Goal: Information Seeking & Learning: Check status

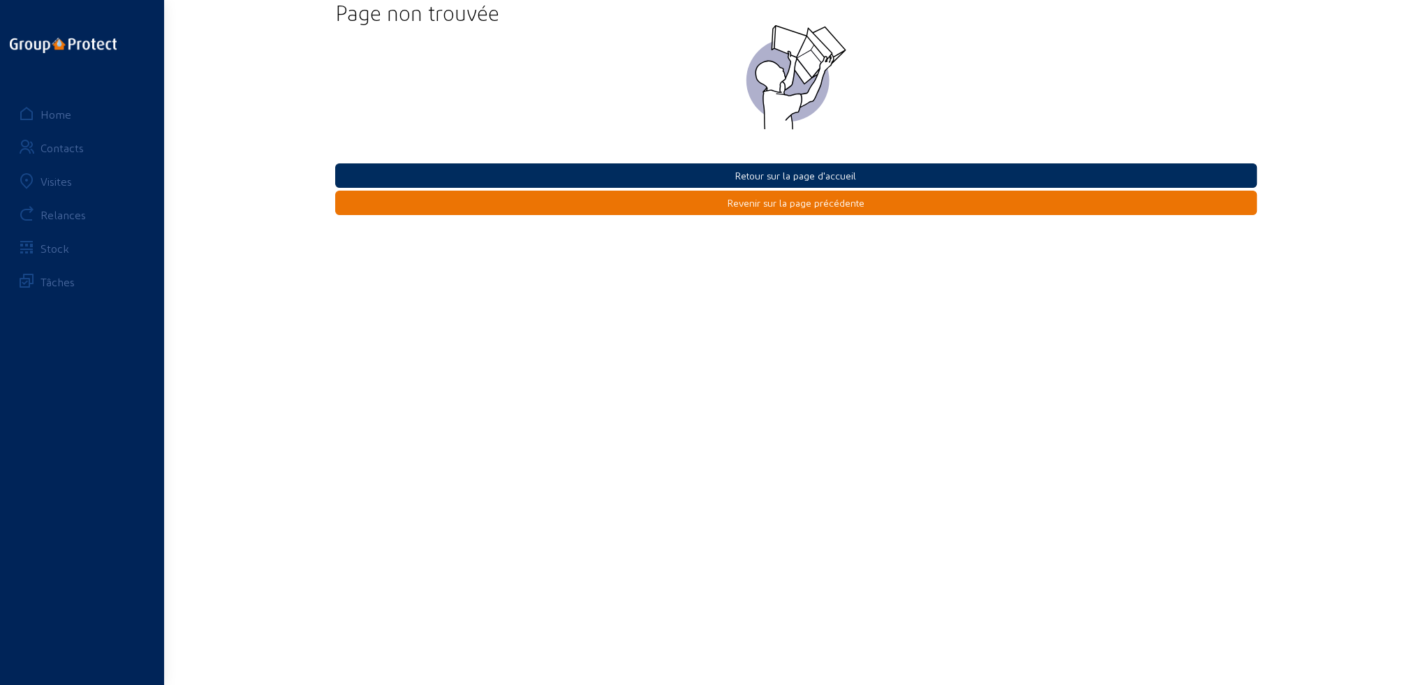
click at [835, 176] on button "Retour sur la page d'accueil" at bounding box center [796, 175] width 922 height 24
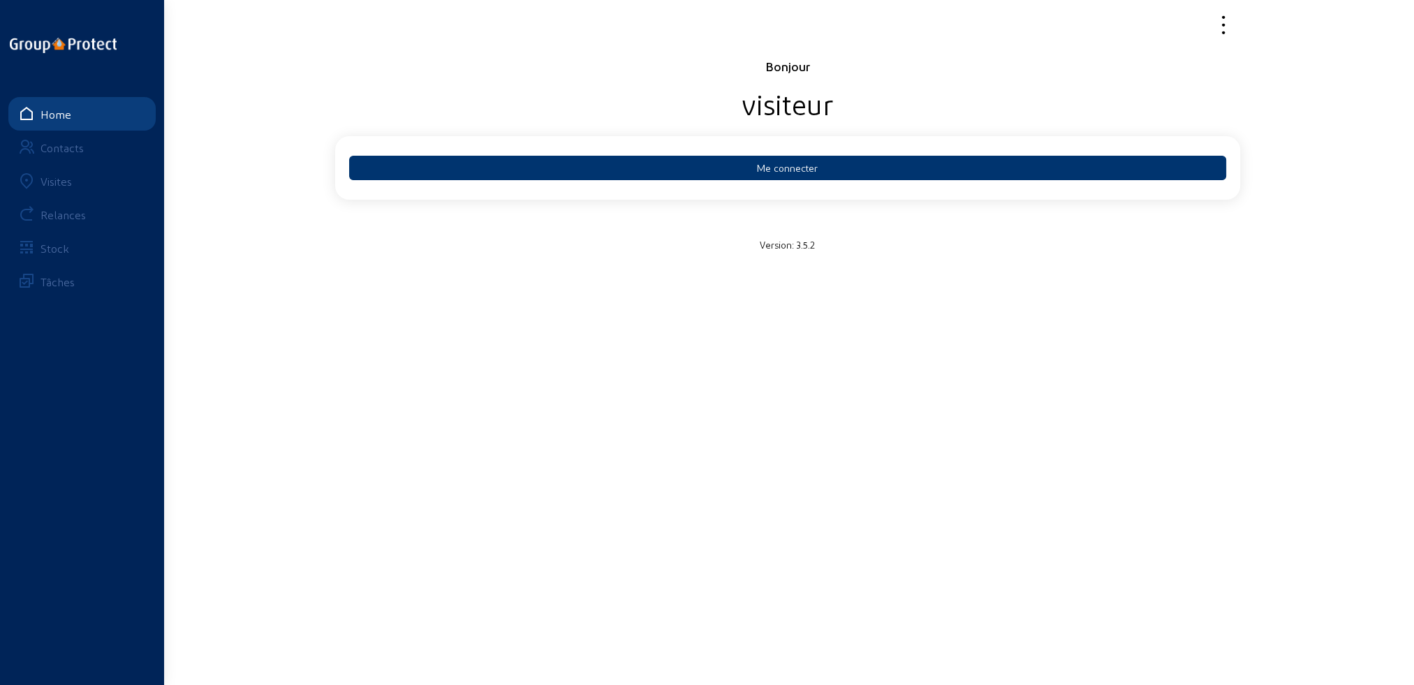
click at [59, 186] on div "Visites" at bounding box center [56, 181] width 31 height 13
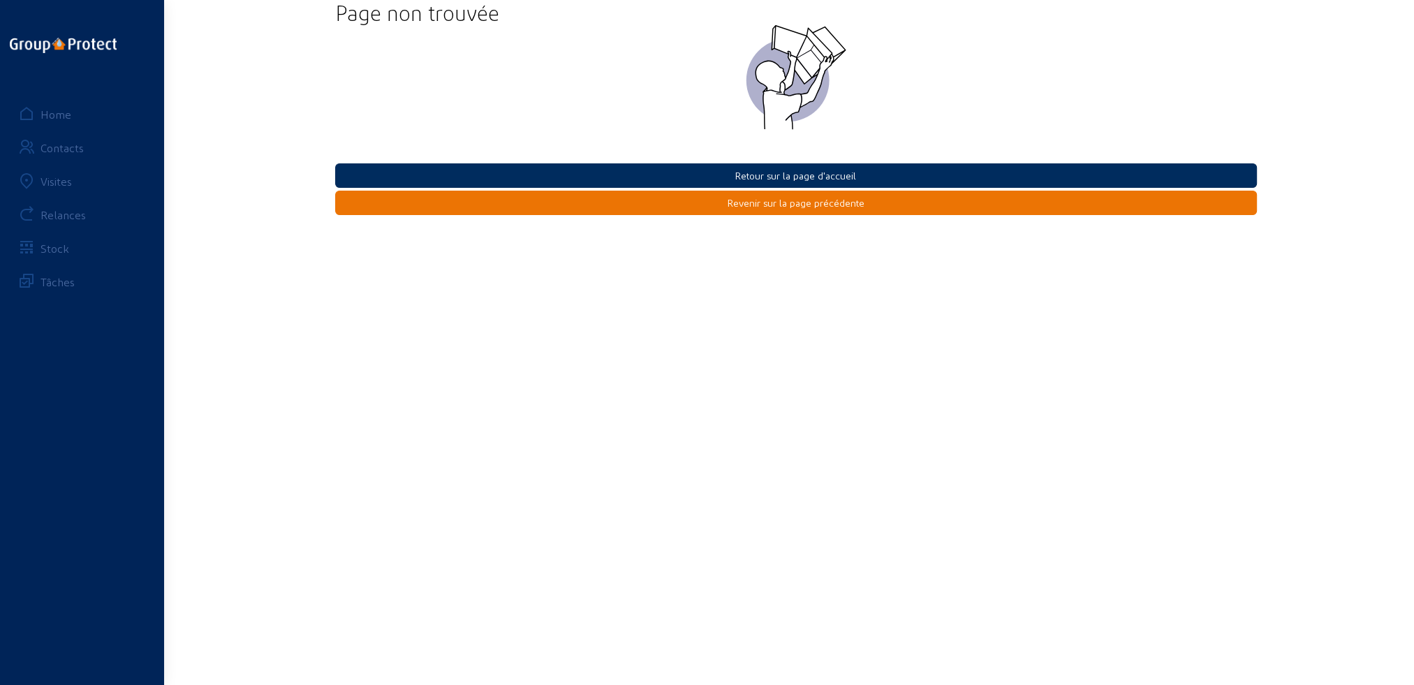
click at [791, 178] on button "Retour sur la page d'accueil" at bounding box center [796, 175] width 922 height 24
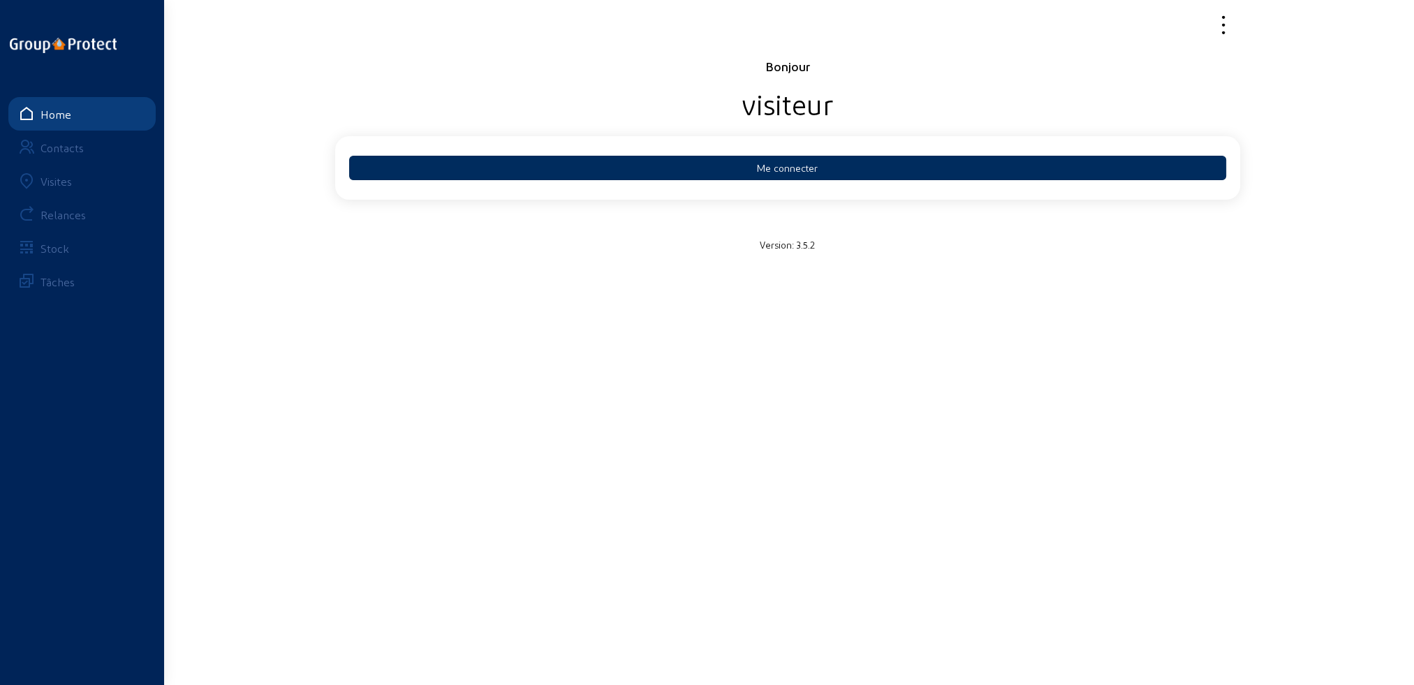
click at [788, 169] on button "Me connecter" at bounding box center [787, 168] width 877 height 24
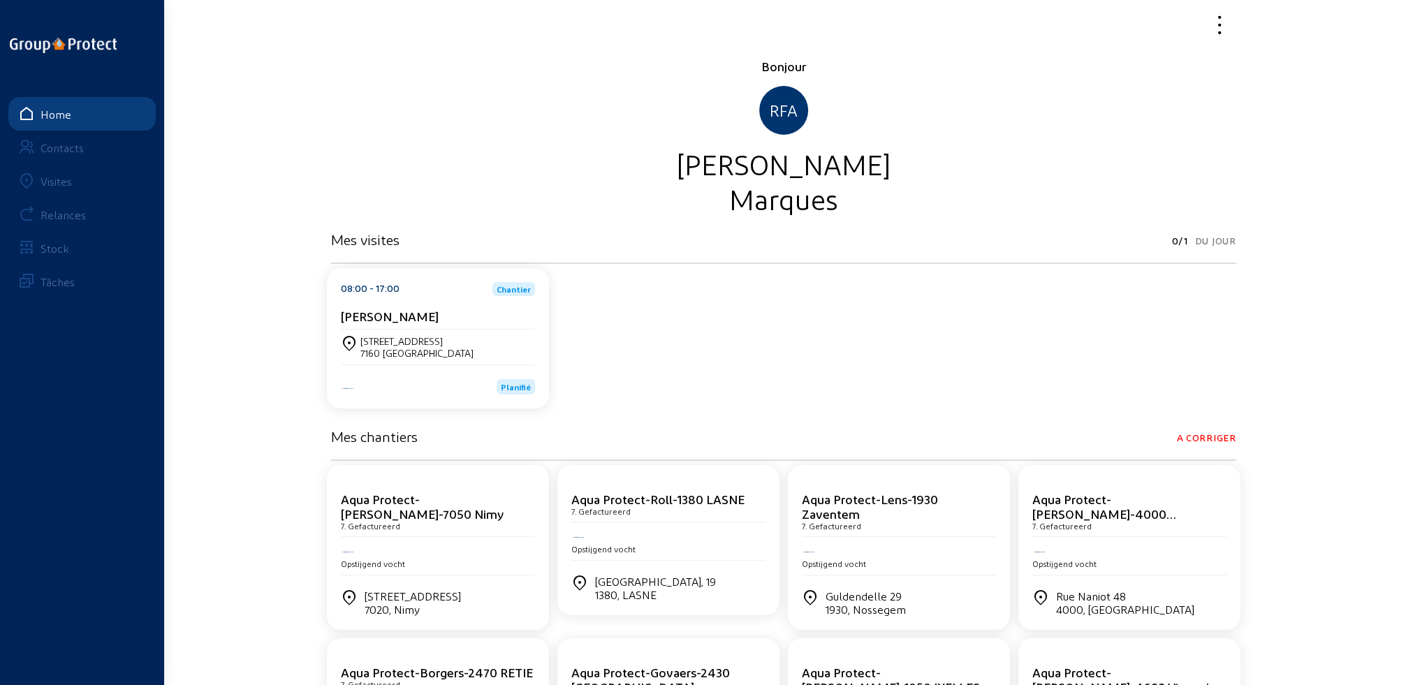
click at [419, 348] on div "7160 [GEOGRAPHIC_DATA]" at bounding box center [416, 353] width 113 height 12
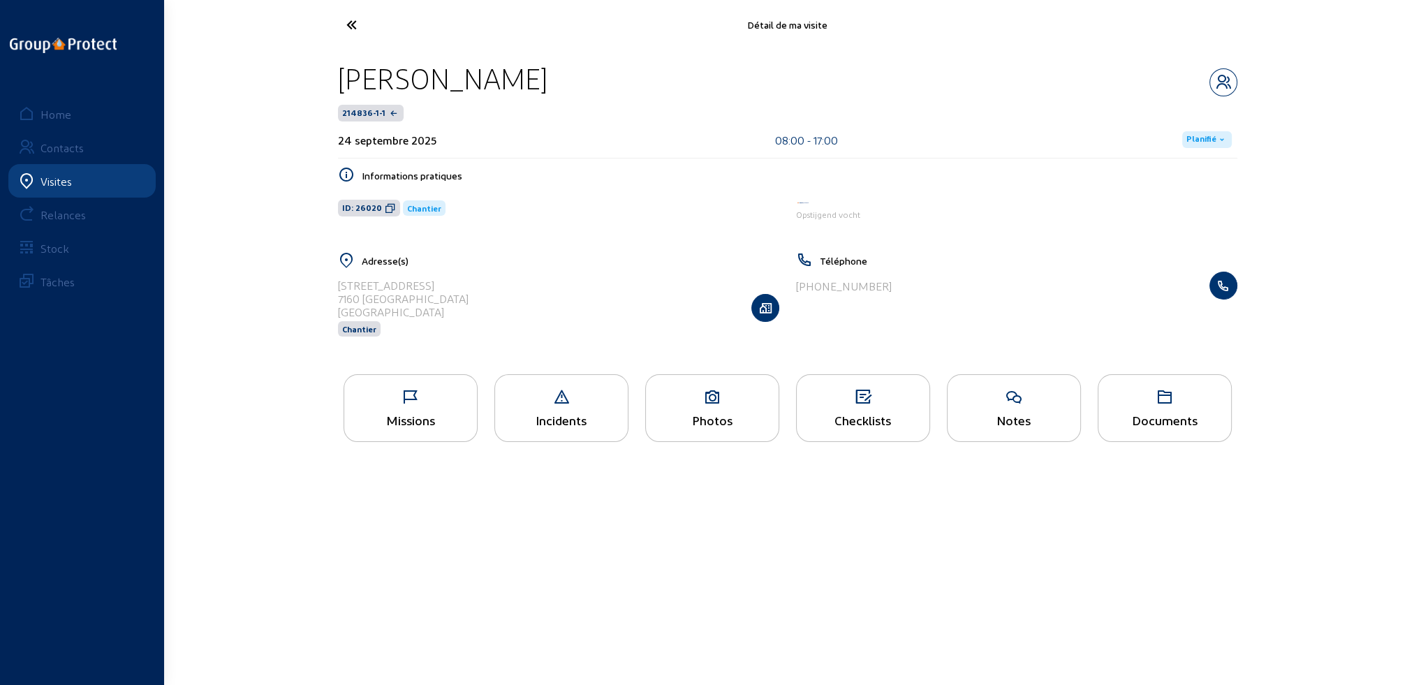
click at [70, 179] on div "Visites" at bounding box center [56, 181] width 31 height 13
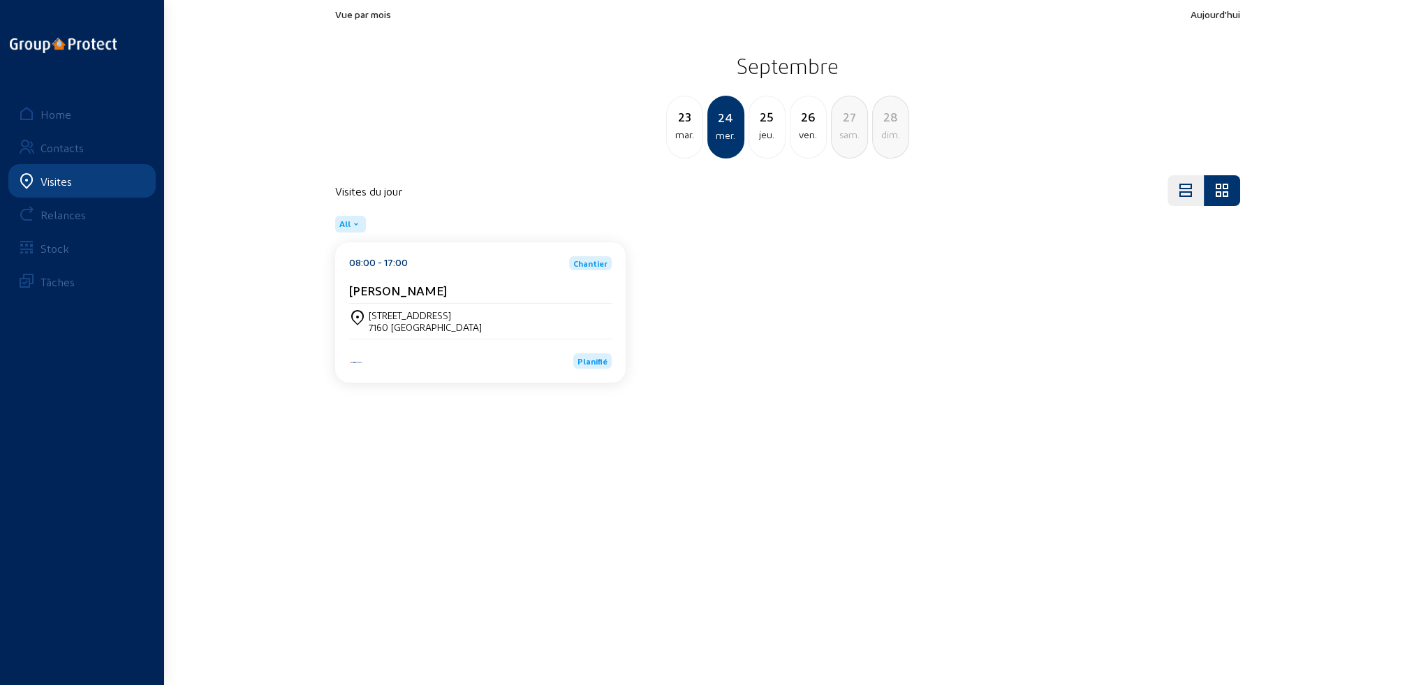
click at [676, 138] on div "mar." at bounding box center [685, 134] width 36 height 17
click at [677, 138] on div "lun." at bounding box center [685, 134] width 36 height 17
click at [677, 138] on div "dim." at bounding box center [685, 134] width 36 height 17
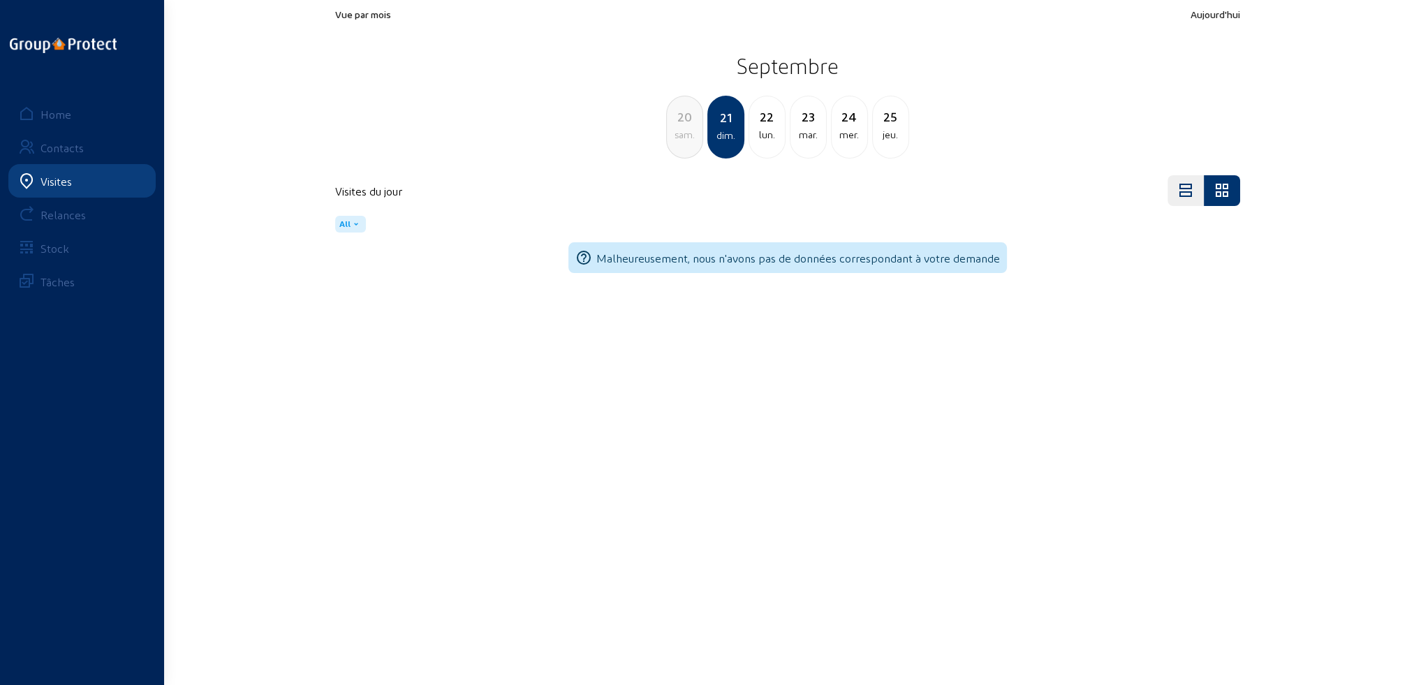
click at [677, 138] on div "sam." at bounding box center [685, 134] width 36 height 17
click at [677, 138] on div "ven." at bounding box center [685, 134] width 36 height 17
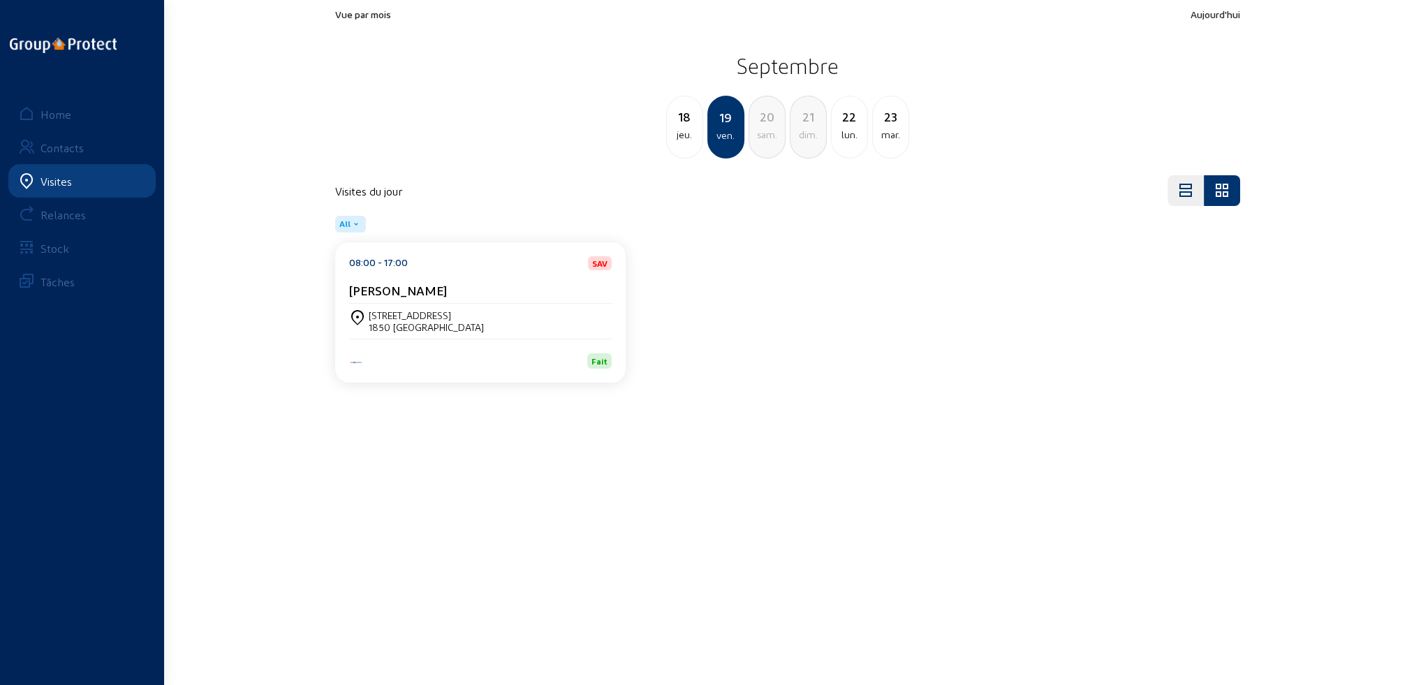
click at [677, 138] on div "jeu." at bounding box center [685, 134] width 36 height 17
click at [677, 138] on div "mer." at bounding box center [685, 134] width 36 height 17
click at [677, 138] on div "mar." at bounding box center [685, 134] width 36 height 17
click at [677, 138] on div "lun." at bounding box center [685, 134] width 36 height 17
click at [767, 140] on div "mar." at bounding box center [767, 134] width 36 height 17
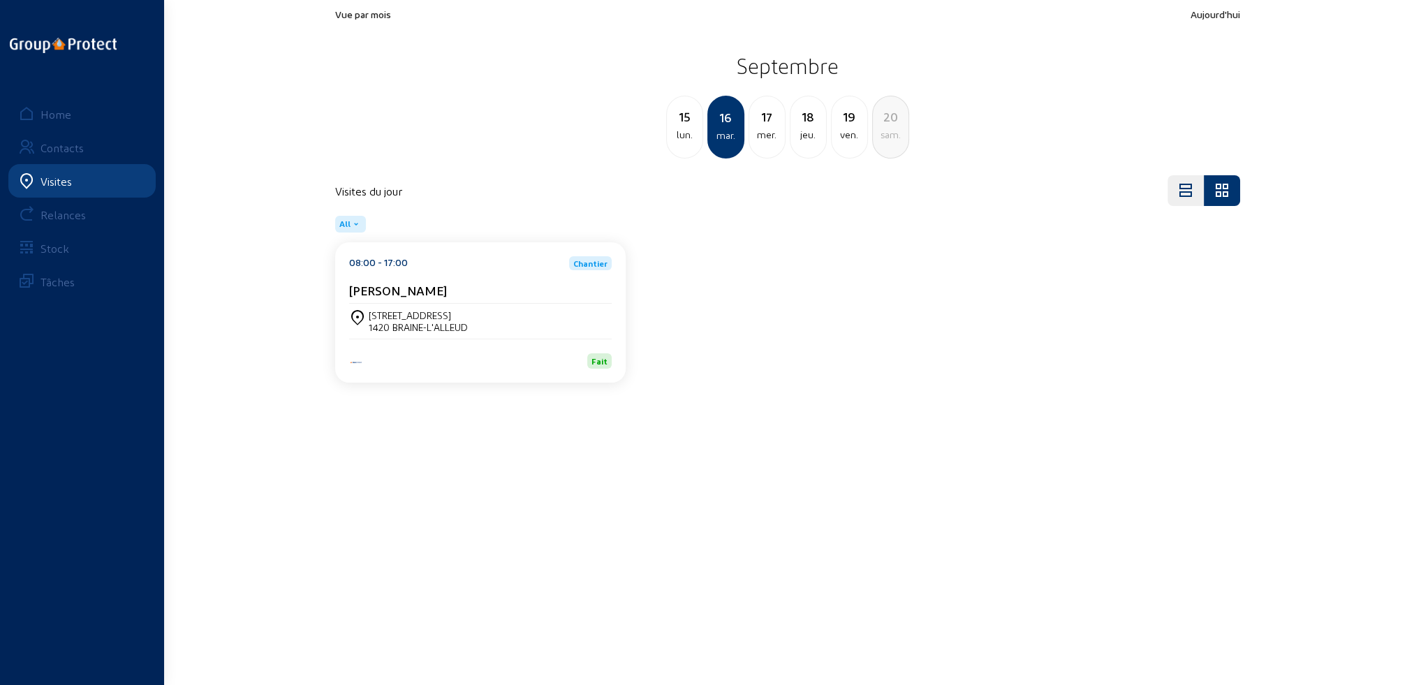
click at [767, 140] on div "mer." at bounding box center [767, 134] width 36 height 17
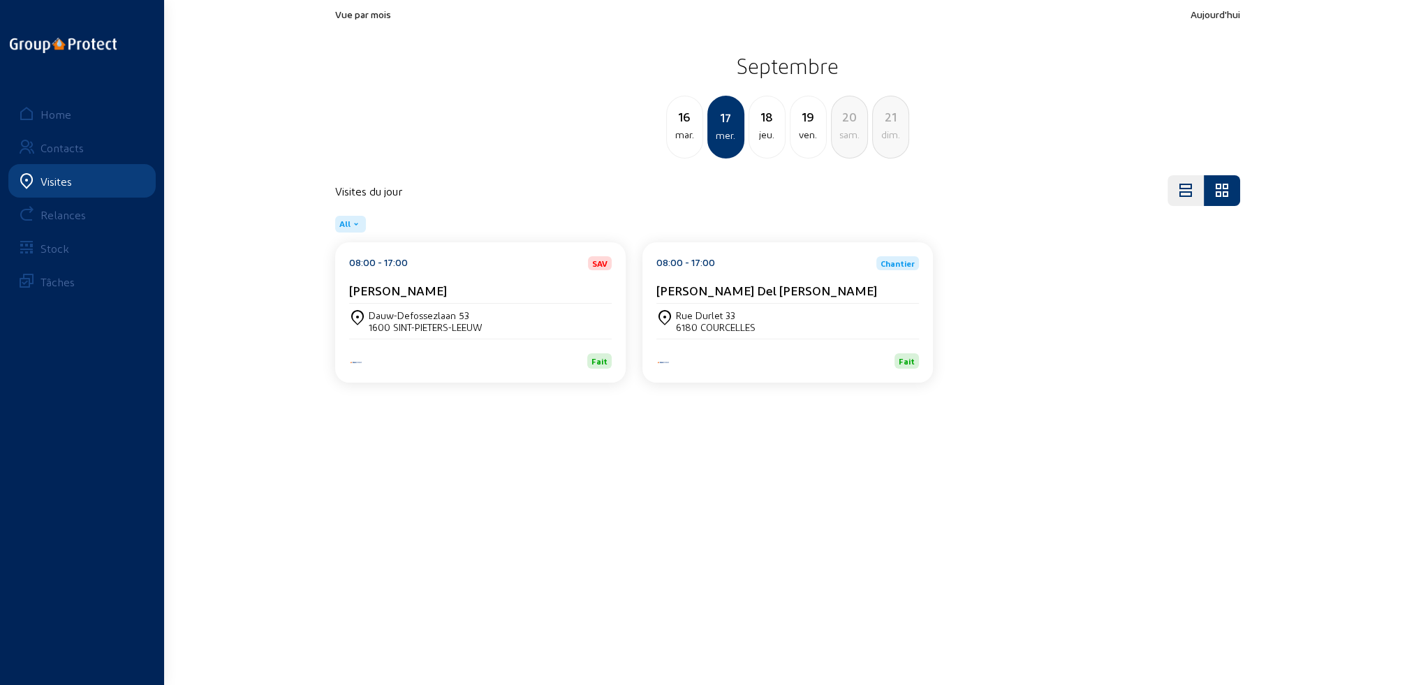
click at [767, 140] on div "jeu." at bounding box center [767, 134] width 36 height 17
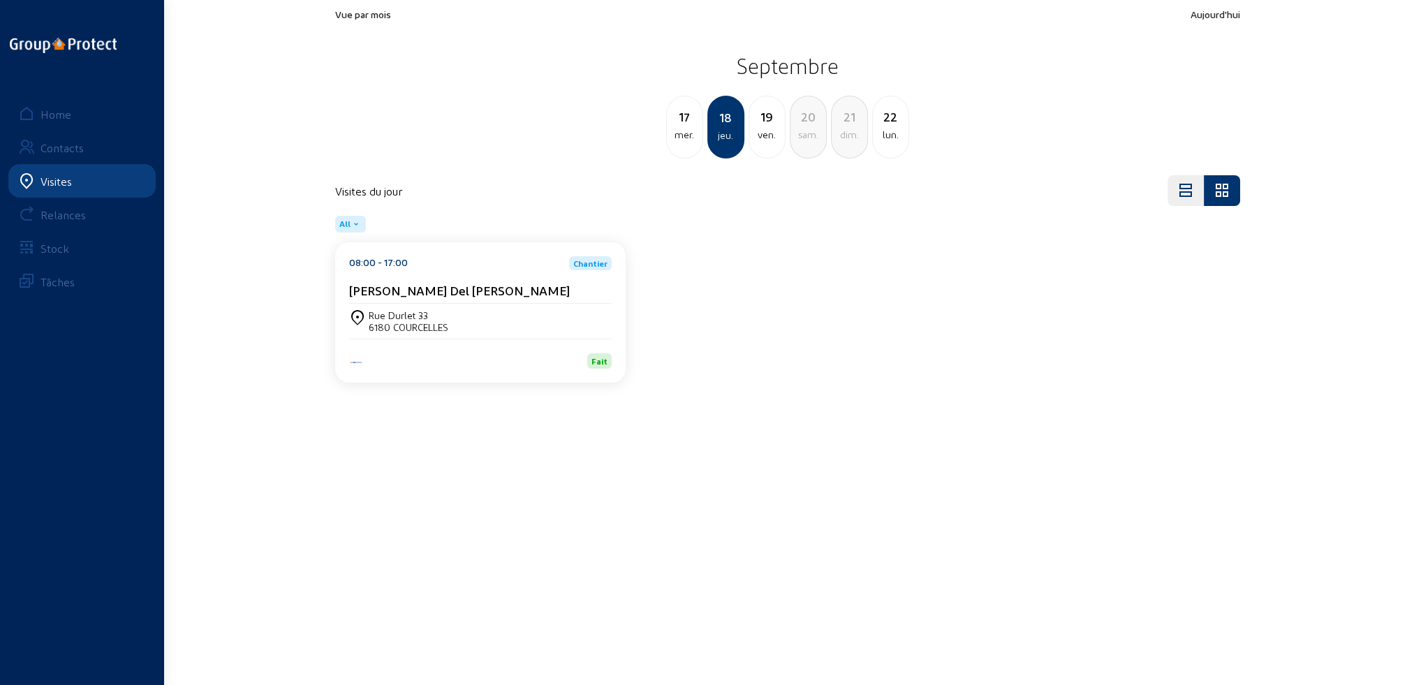
click at [767, 140] on div "ven." at bounding box center [767, 134] width 36 height 17
click at [767, 140] on div "sam." at bounding box center [767, 134] width 36 height 17
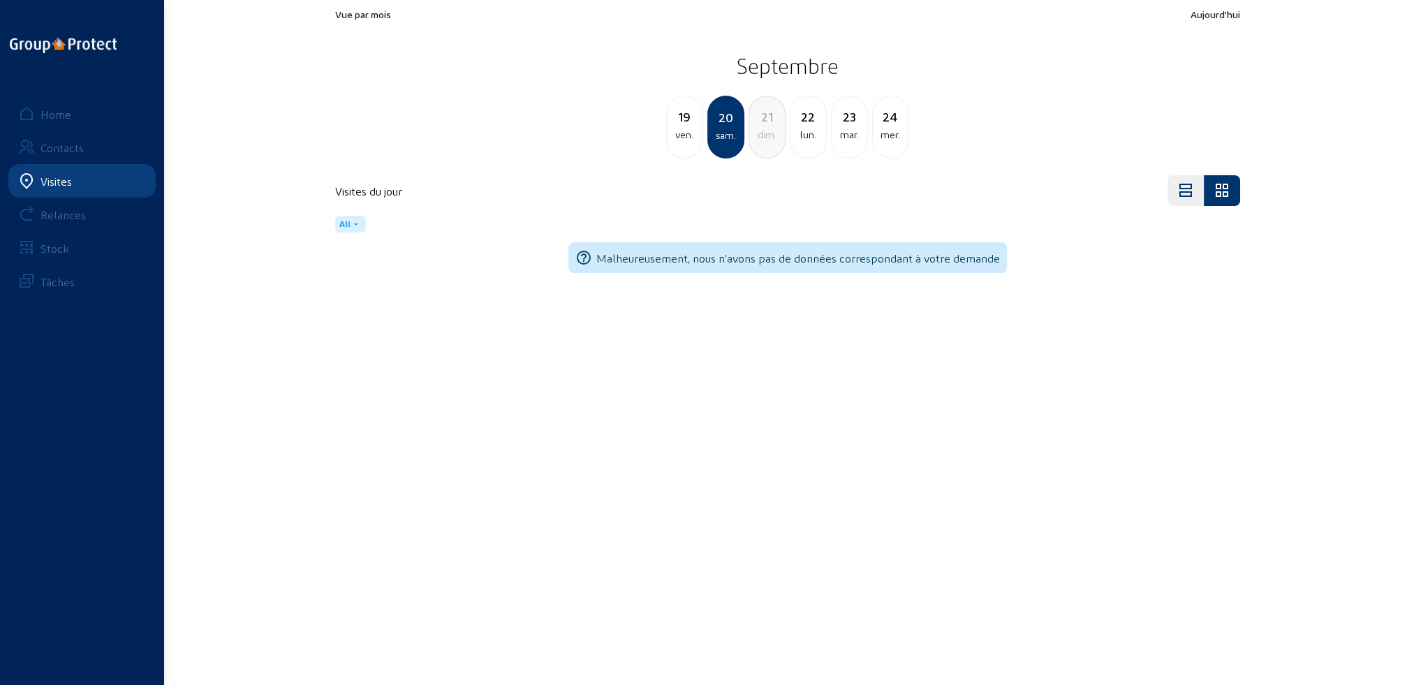
click at [783, 140] on div "dim." at bounding box center [767, 134] width 36 height 17
click at [781, 140] on div "lun." at bounding box center [767, 134] width 36 height 17
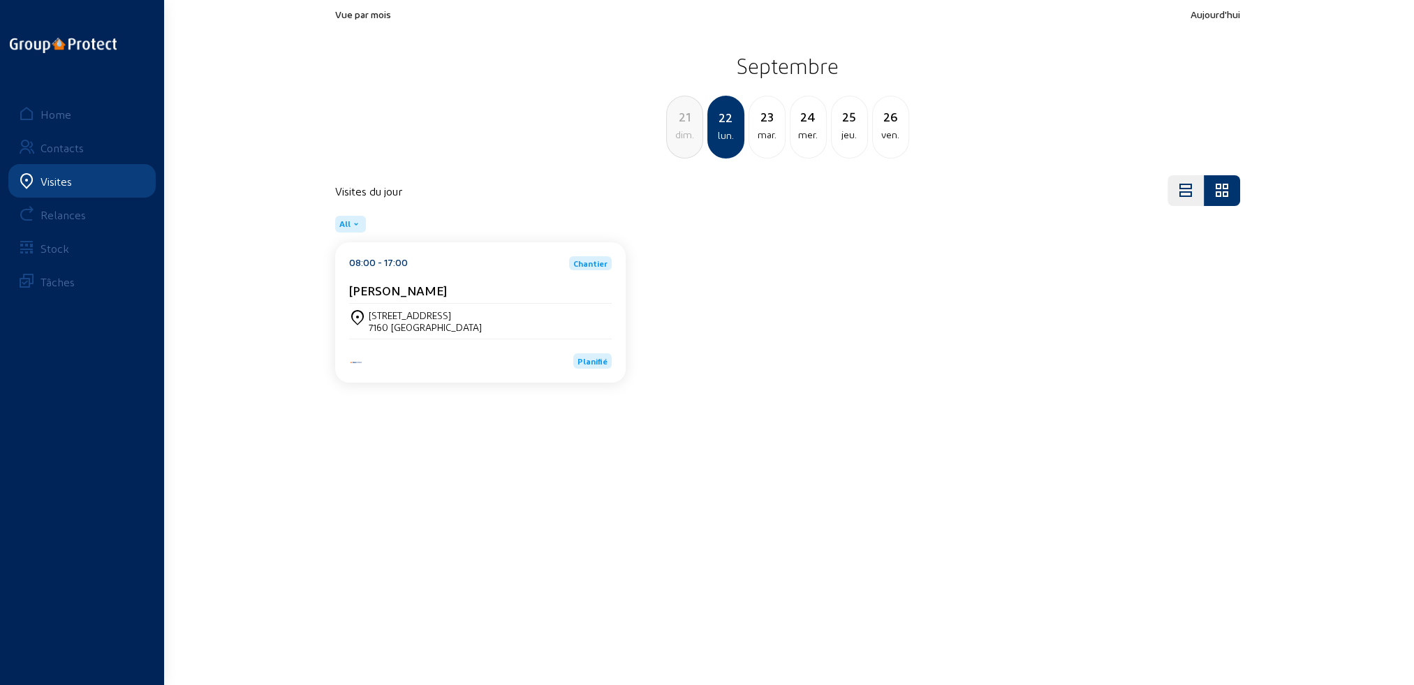
click at [770, 141] on div "mar." at bounding box center [767, 134] width 36 height 17
click at [770, 141] on div "mer." at bounding box center [767, 134] width 36 height 17
click at [770, 141] on div "jeu." at bounding box center [767, 134] width 36 height 17
drag, startPoint x: 369, startPoint y: 316, endPoint x: 460, endPoint y: 315, distance: 91.5
click at [460, 315] on div "[GEOGRAPHIC_DATA][STREET_ADDRESS]" at bounding box center [480, 321] width 263 height 24
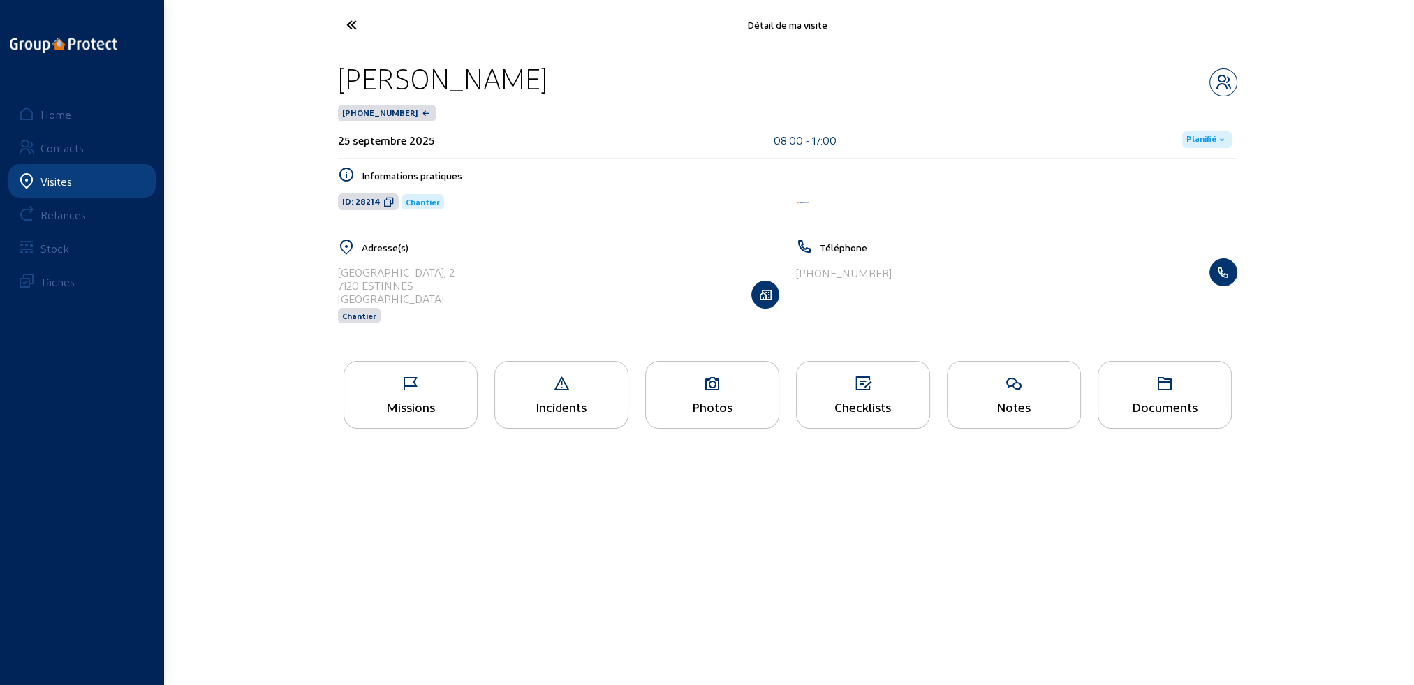
drag, startPoint x: 338, startPoint y: 271, endPoint x: 449, endPoint y: 272, distance: 111.0
click at [449, 272] on div "Rue du Petit Paris, [STREET_ADDRESS] Chantier" at bounding box center [558, 294] width 441 height 72
copy div "[GEOGRAPHIC_DATA], 2"
drag, startPoint x: 339, startPoint y: 284, endPoint x: 413, endPoint y: 288, distance: 74.1
click at [413, 288] on div "7120 ESTINNES" at bounding box center [396, 285] width 117 height 13
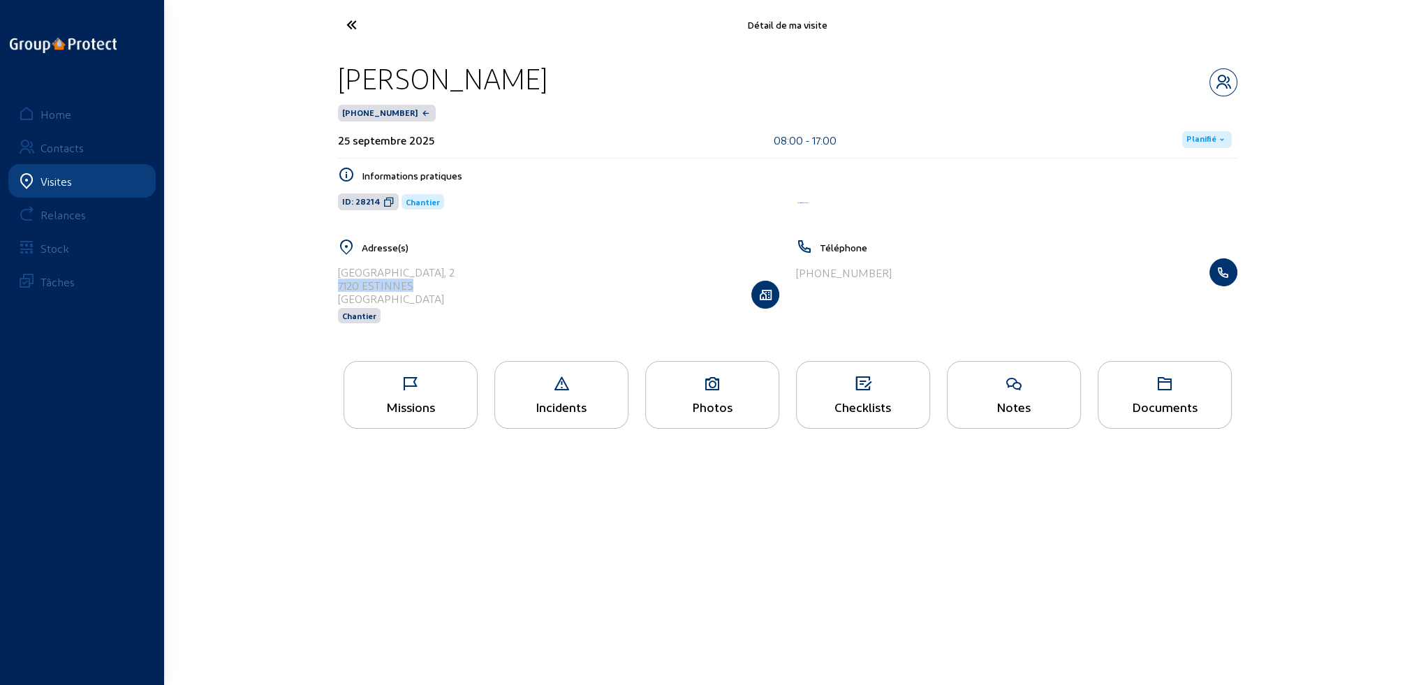
copy div "7120 ESTINNES"
drag, startPoint x: 341, startPoint y: 74, endPoint x: 489, endPoint y: 80, distance: 147.5
click at [489, 80] on div "[PERSON_NAME]" at bounding box center [787, 79] width 899 height 36
copy div "[PERSON_NAME]"
click at [1140, 395] on div "Documents" at bounding box center [1165, 395] width 134 height 68
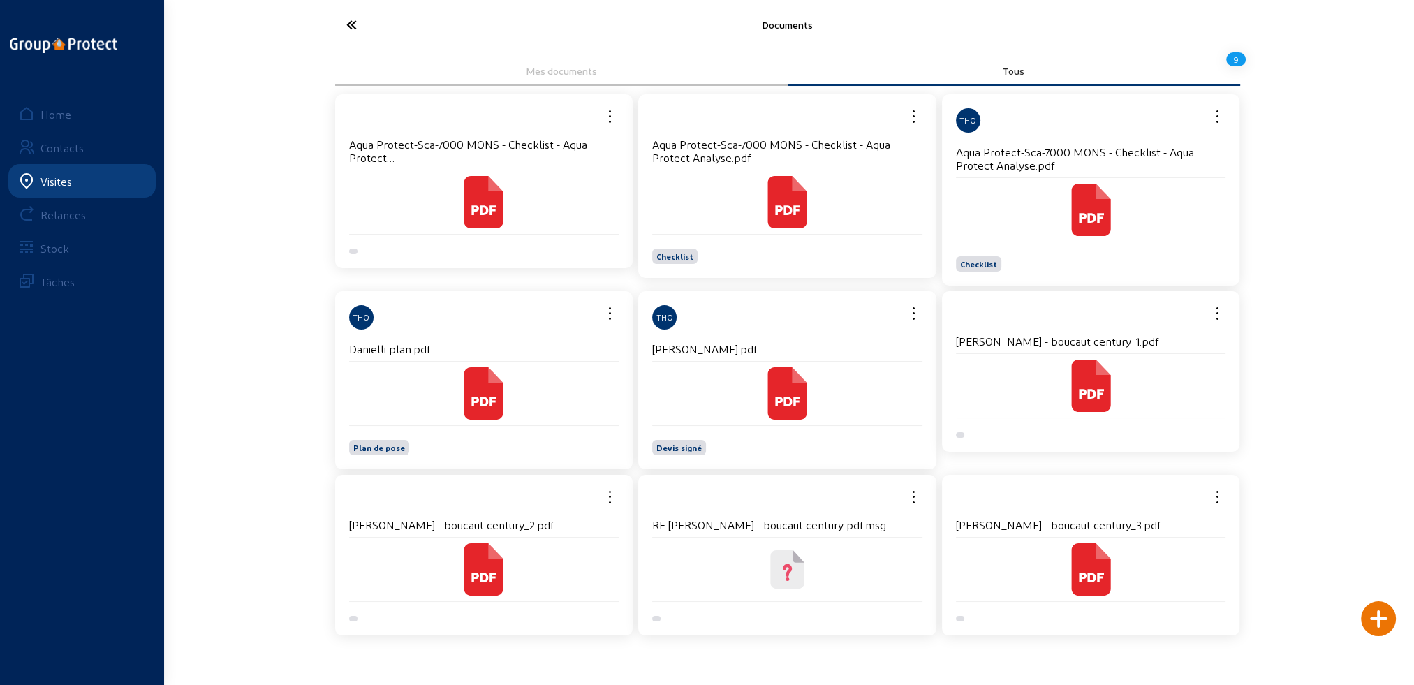
click at [464, 385] on icon at bounding box center [483, 393] width 39 height 52
click at [355, 22] on icon at bounding box center [403, 25] width 128 height 24
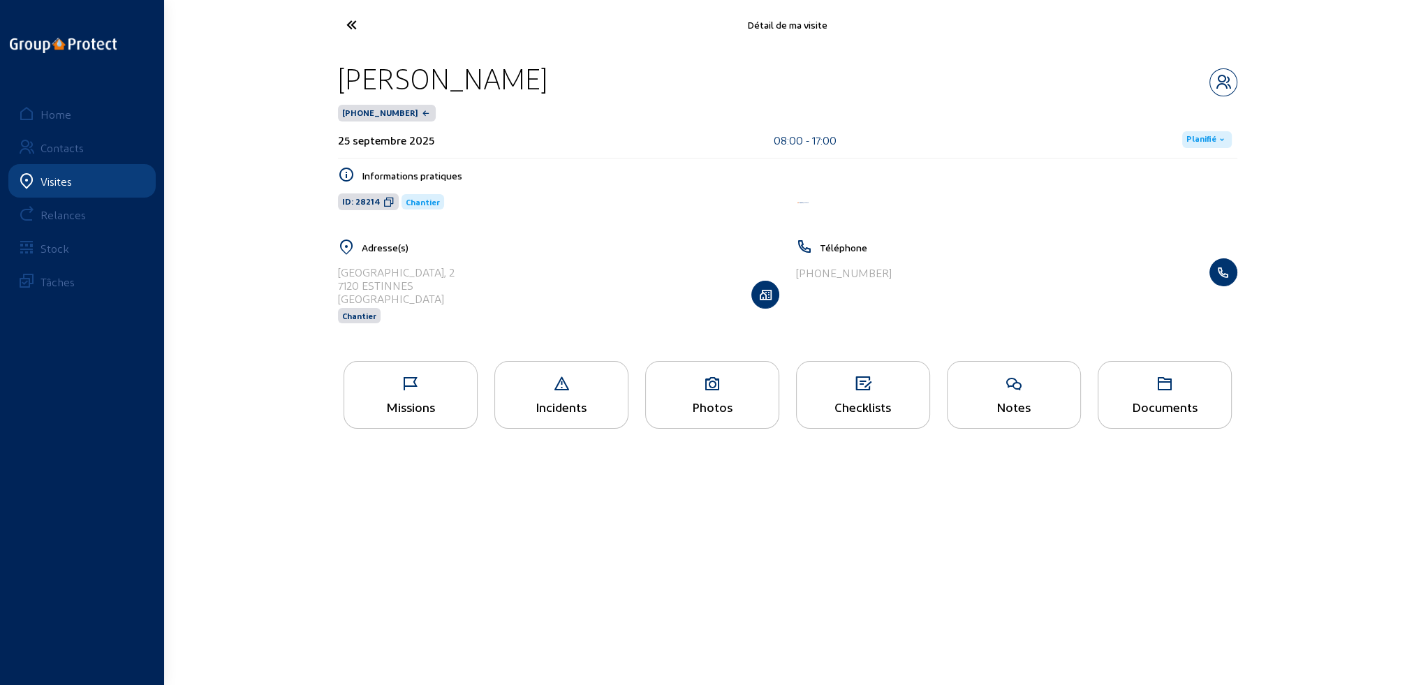
click at [416, 387] on icon at bounding box center [410, 384] width 133 height 17
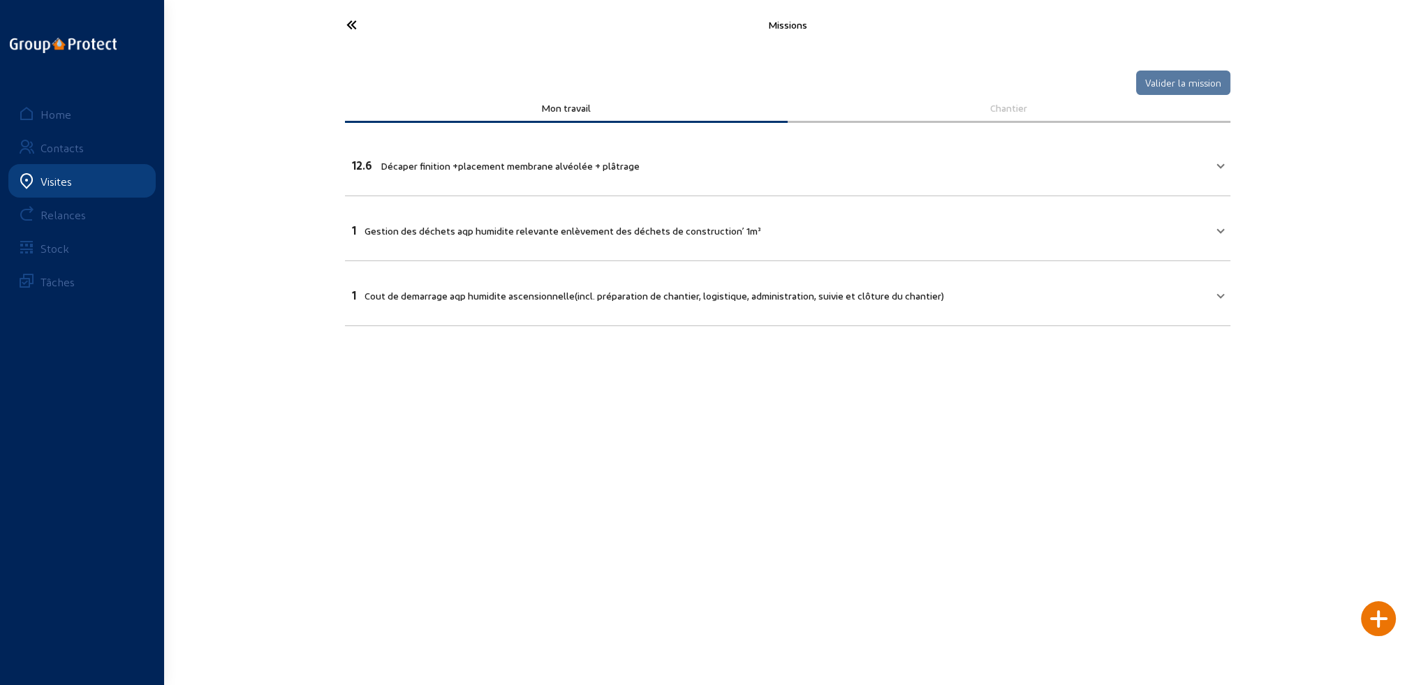
click at [346, 25] on icon at bounding box center [403, 25] width 128 height 24
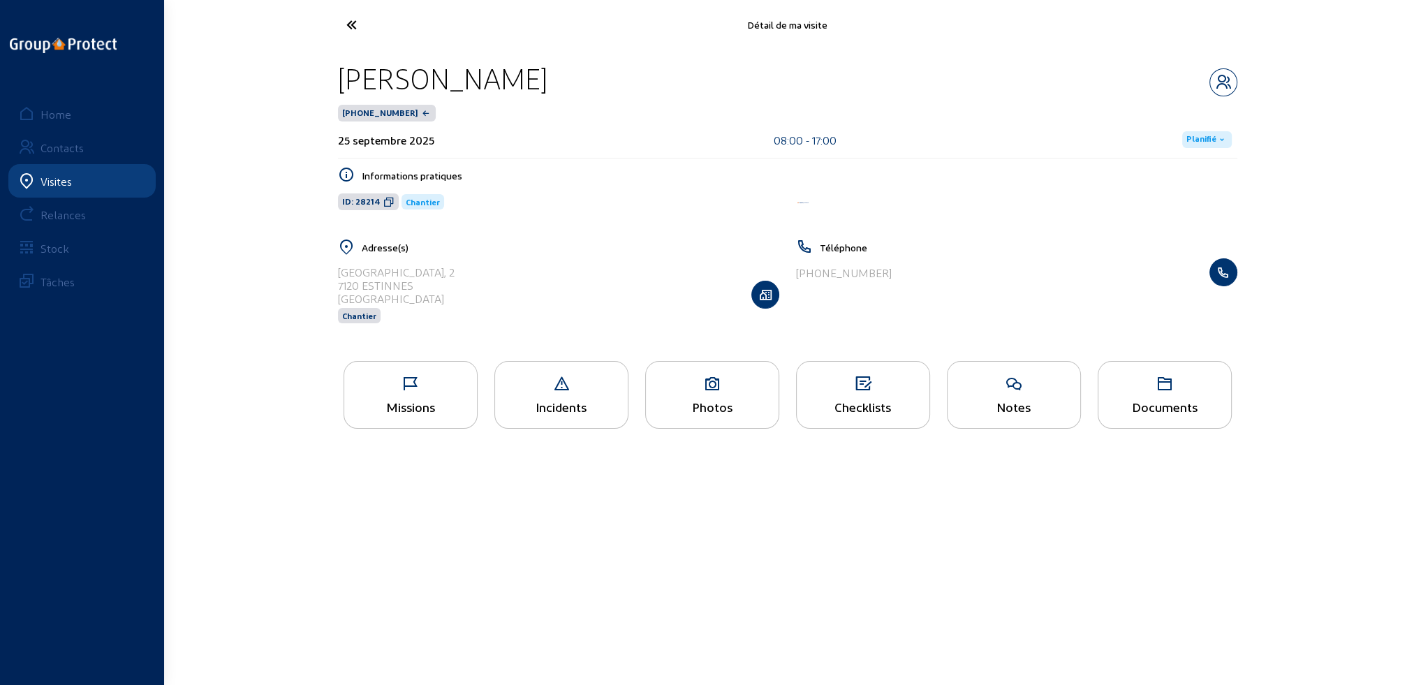
click at [699, 385] on icon at bounding box center [712, 384] width 133 height 17
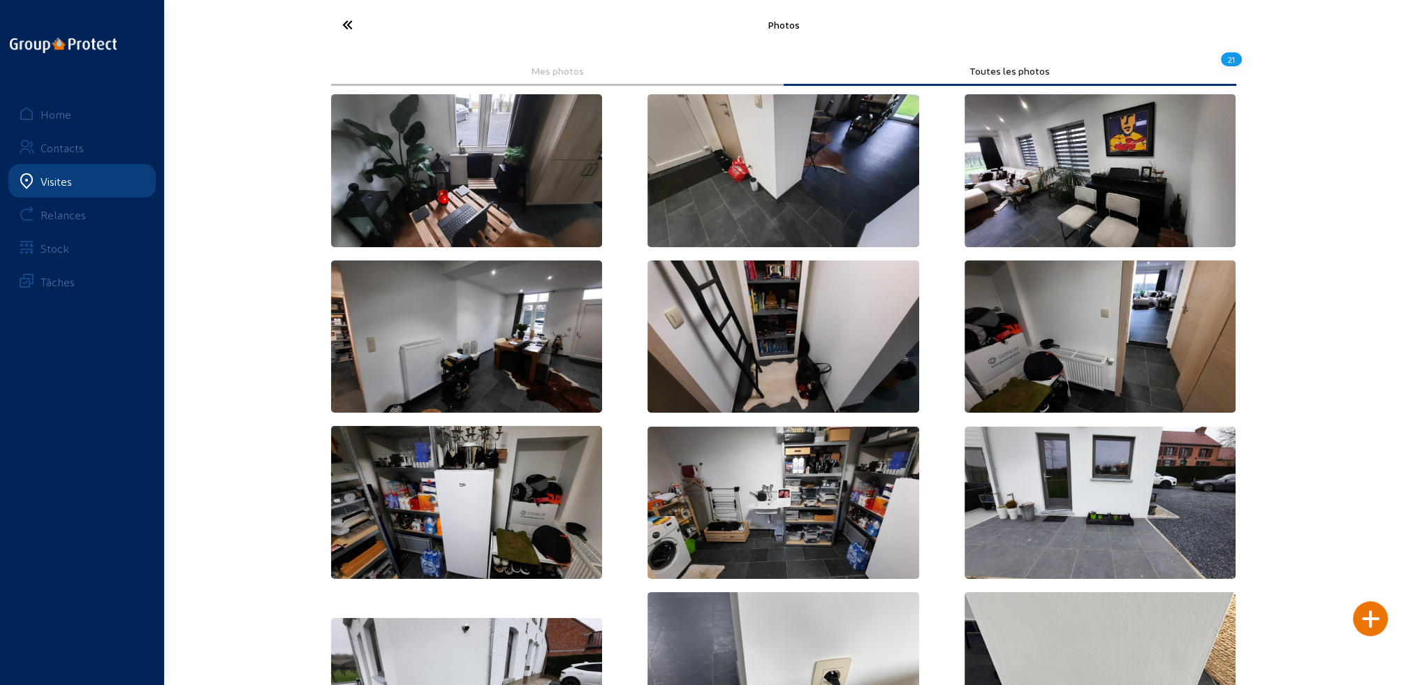
click at [524, 81] on div "Mes photos" at bounding box center [557, 72] width 453 height 28
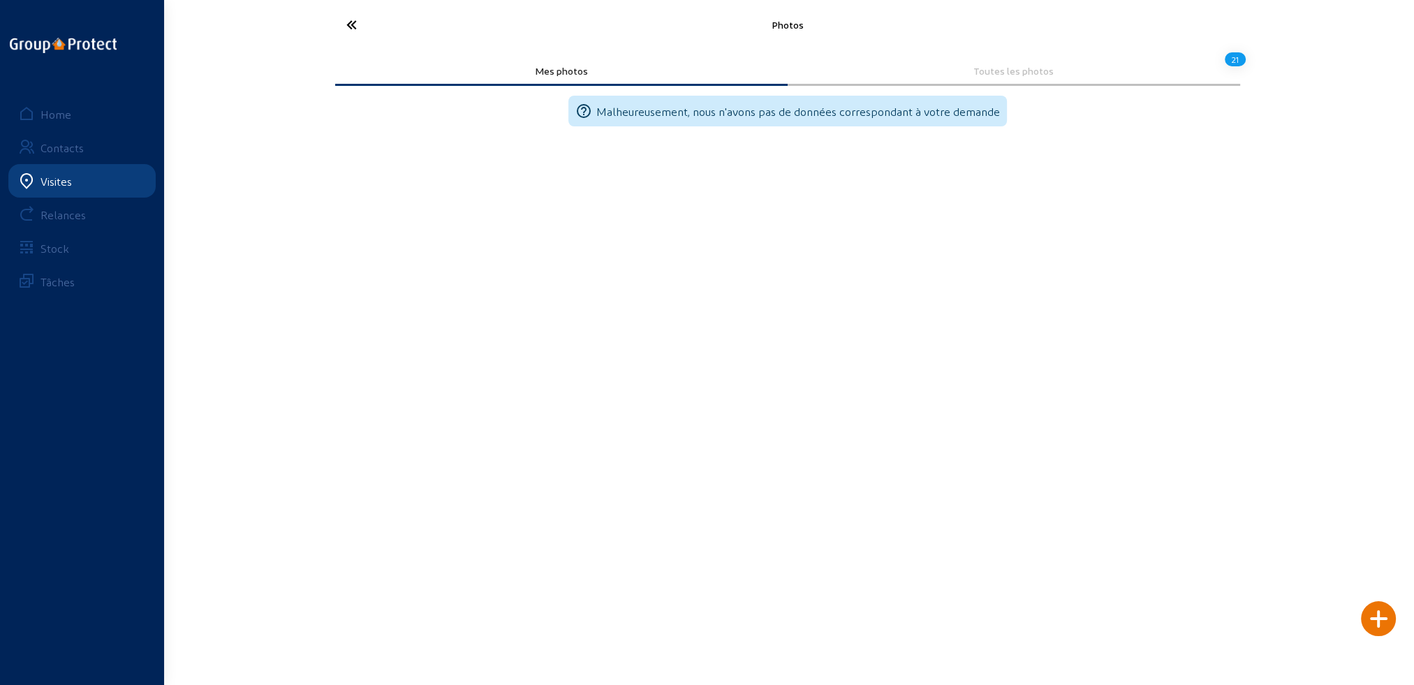
click at [1048, 74] on div "Toutes les photos" at bounding box center [1014, 71] width 433 height 12
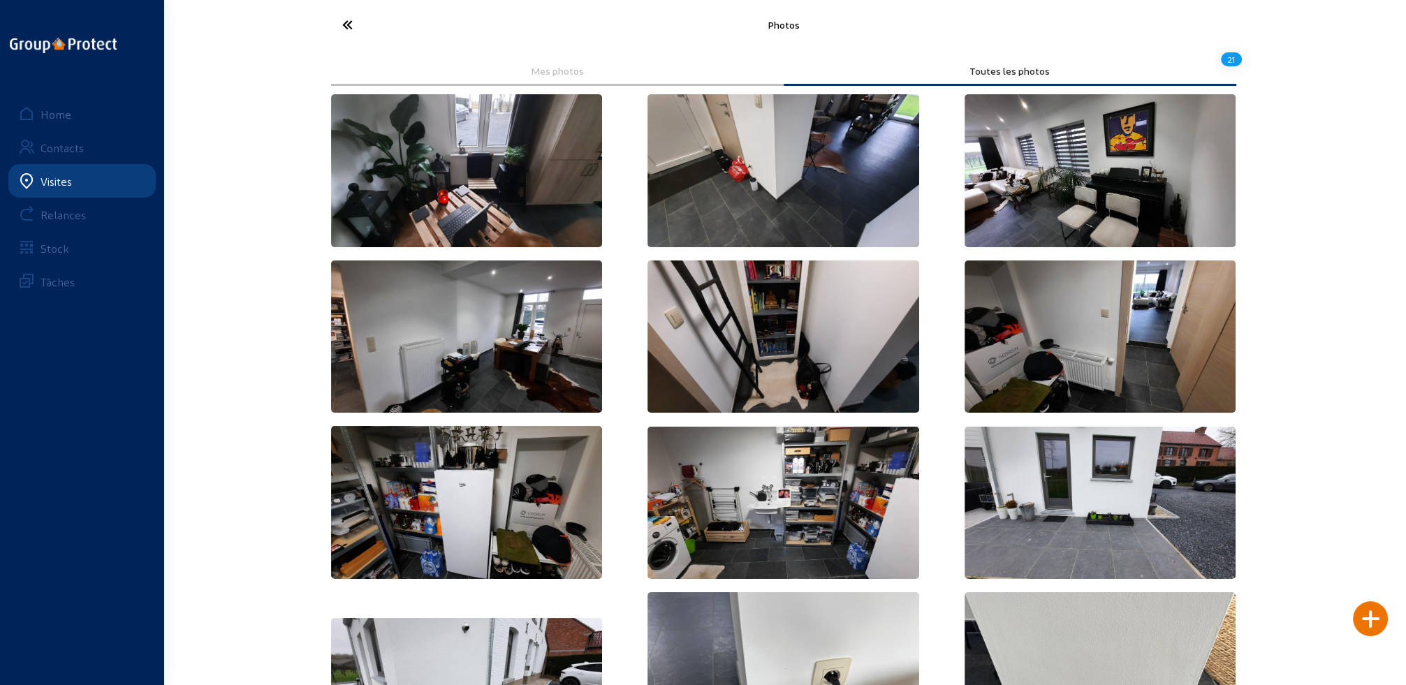
click at [347, 24] on icon at bounding box center [399, 25] width 128 height 24
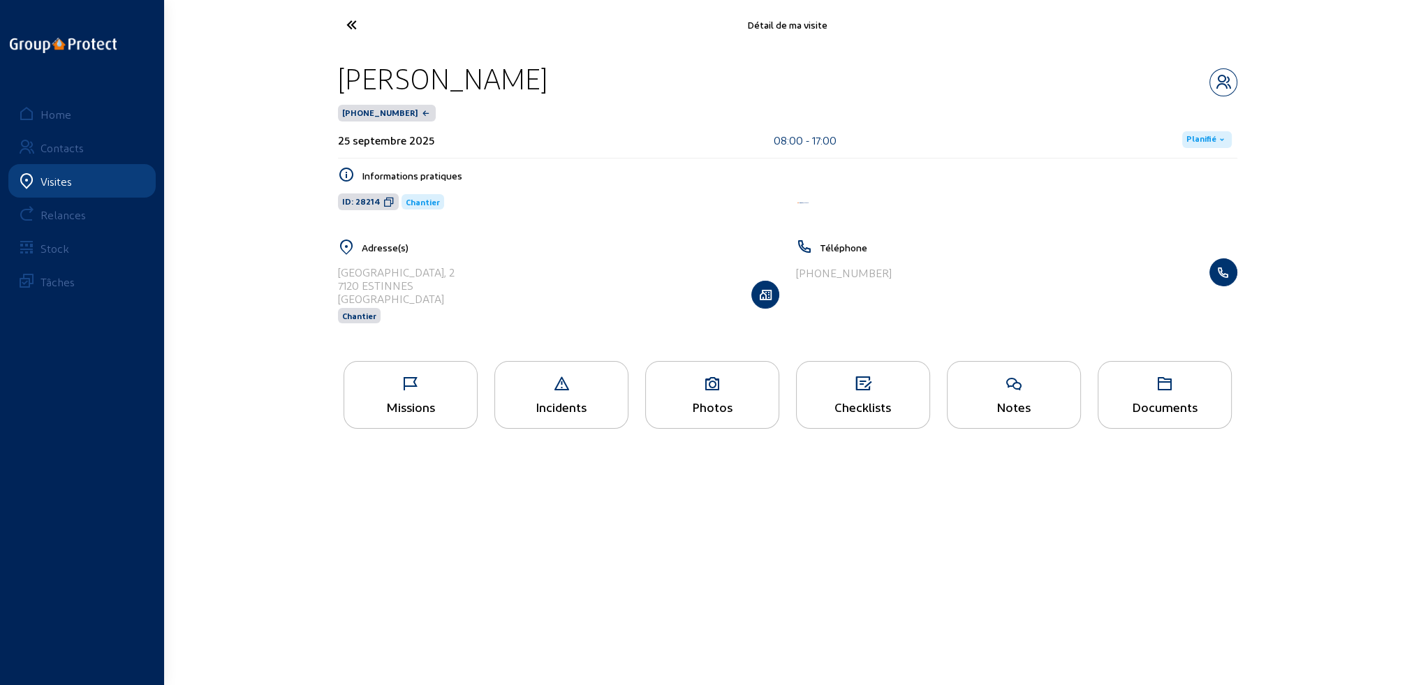
click at [429, 379] on icon at bounding box center [410, 384] width 133 height 17
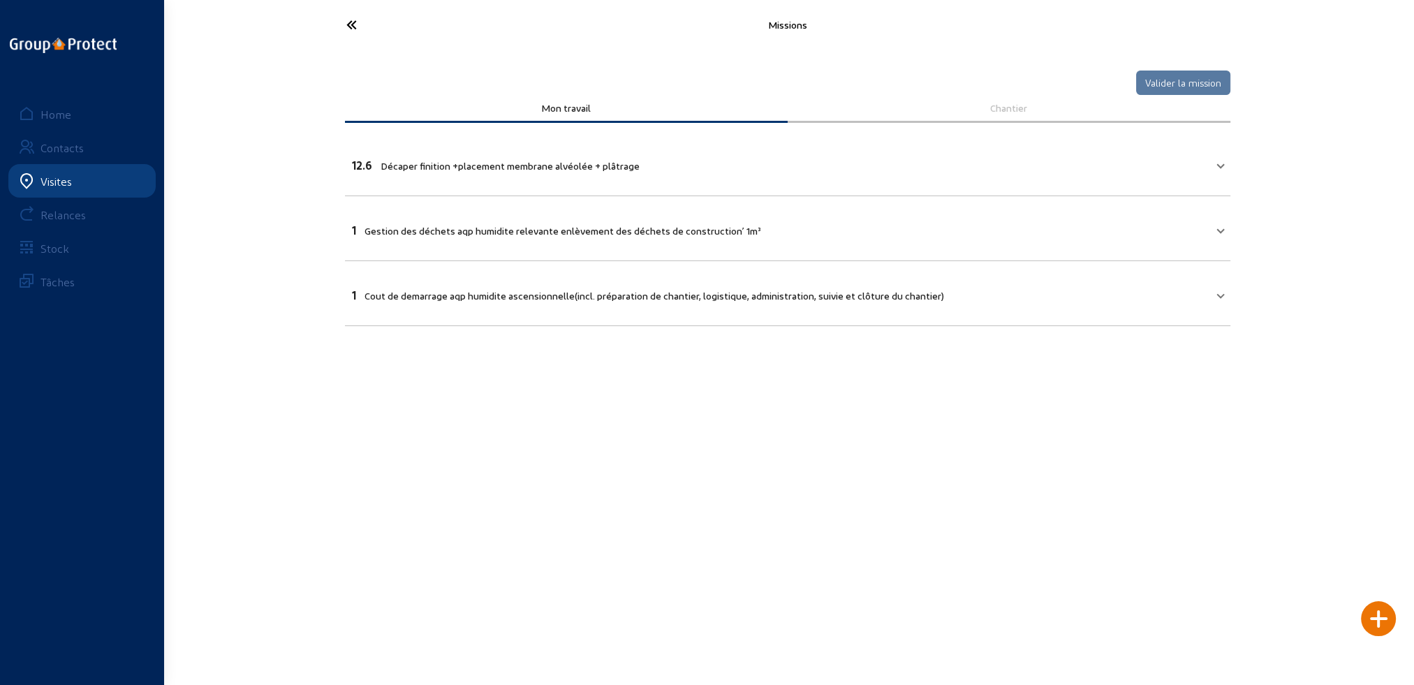
click at [353, 19] on icon at bounding box center [403, 25] width 128 height 24
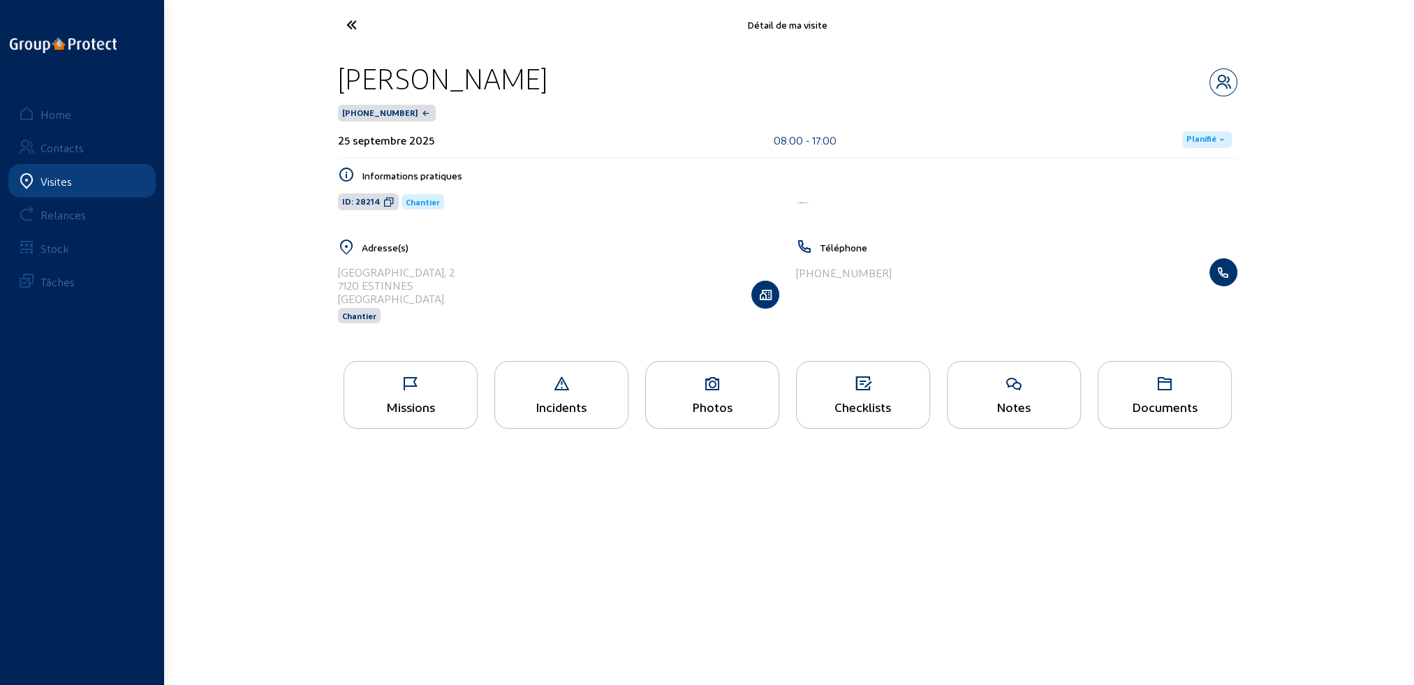
click at [353, 24] on icon at bounding box center [403, 25] width 128 height 24
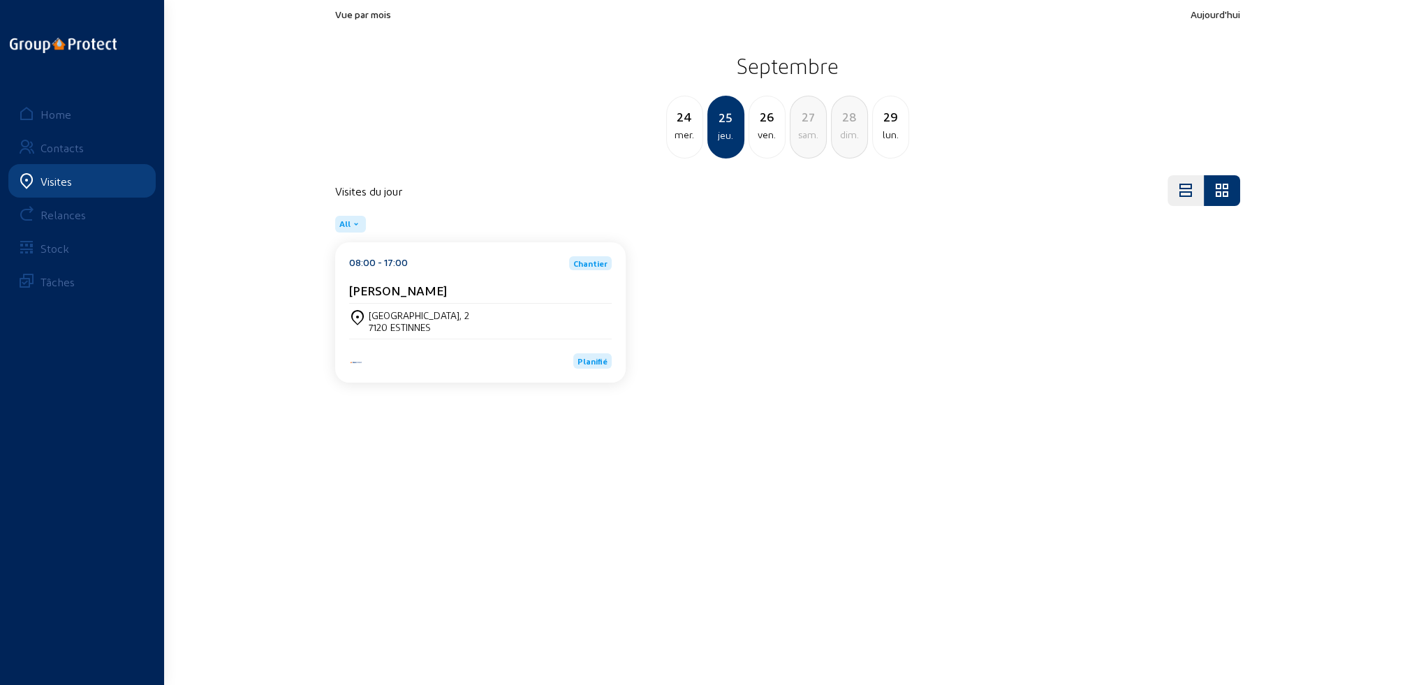
click at [768, 138] on div "ven." at bounding box center [767, 134] width 36 height 17
click at [453, 321] on div "[GEOGRAPHIC_DATA] 22" at bounding box center [420, 315] width 103 height 12
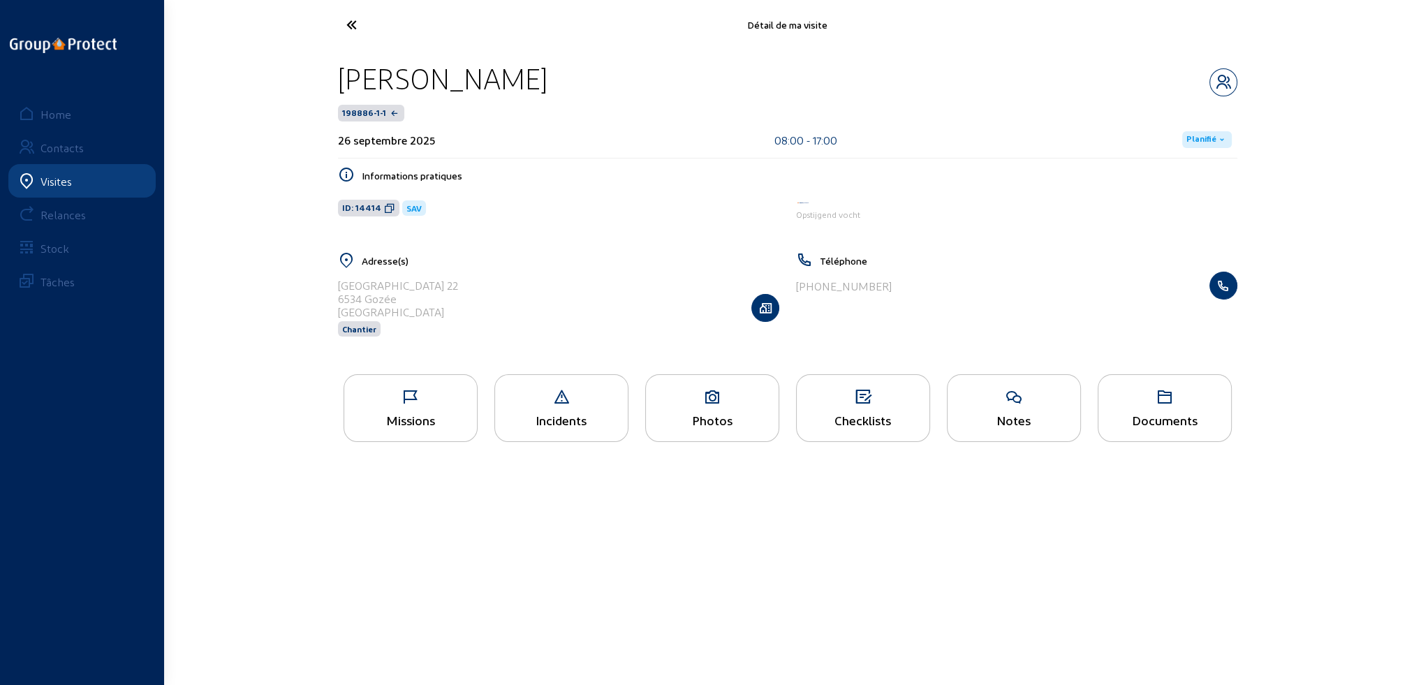
click at [432, 416] on div "Missions" at bounding box center [410, 420] width 133 height 15
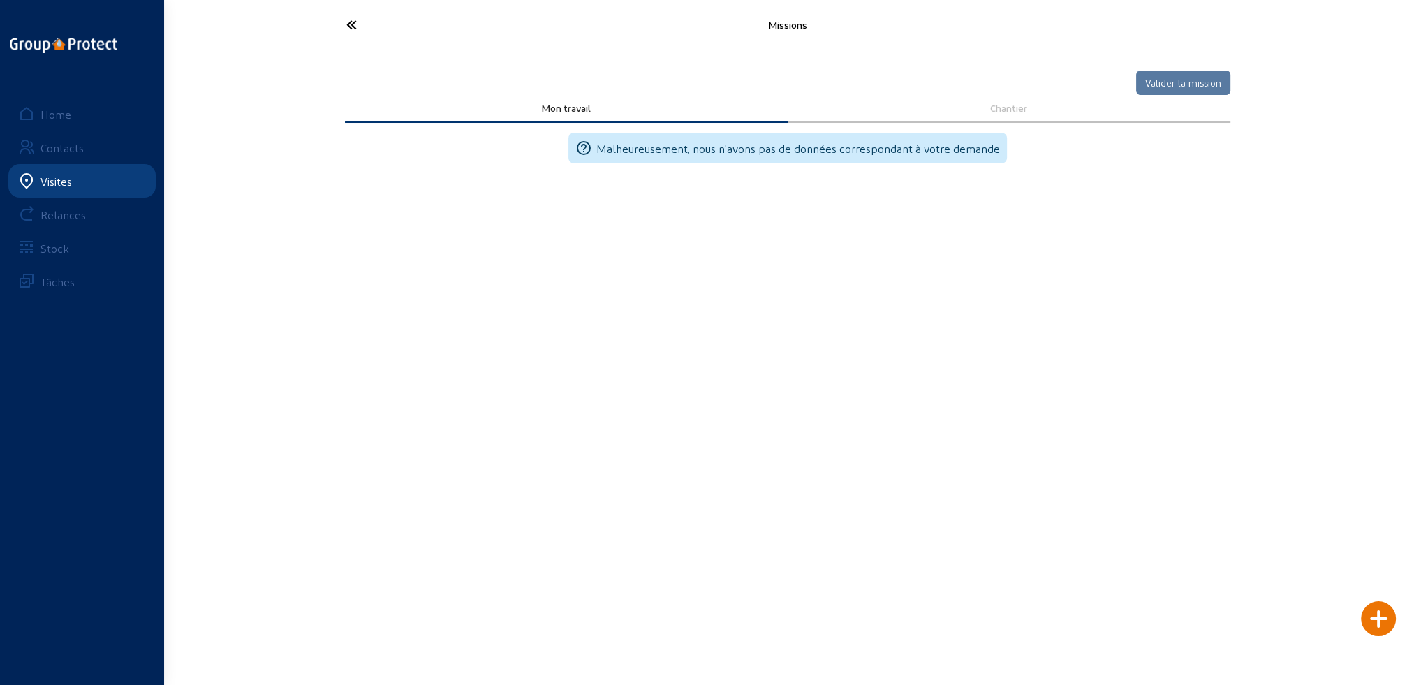
click at [353, 24] on icon at bounding box center [403, 25] width 128 height 24
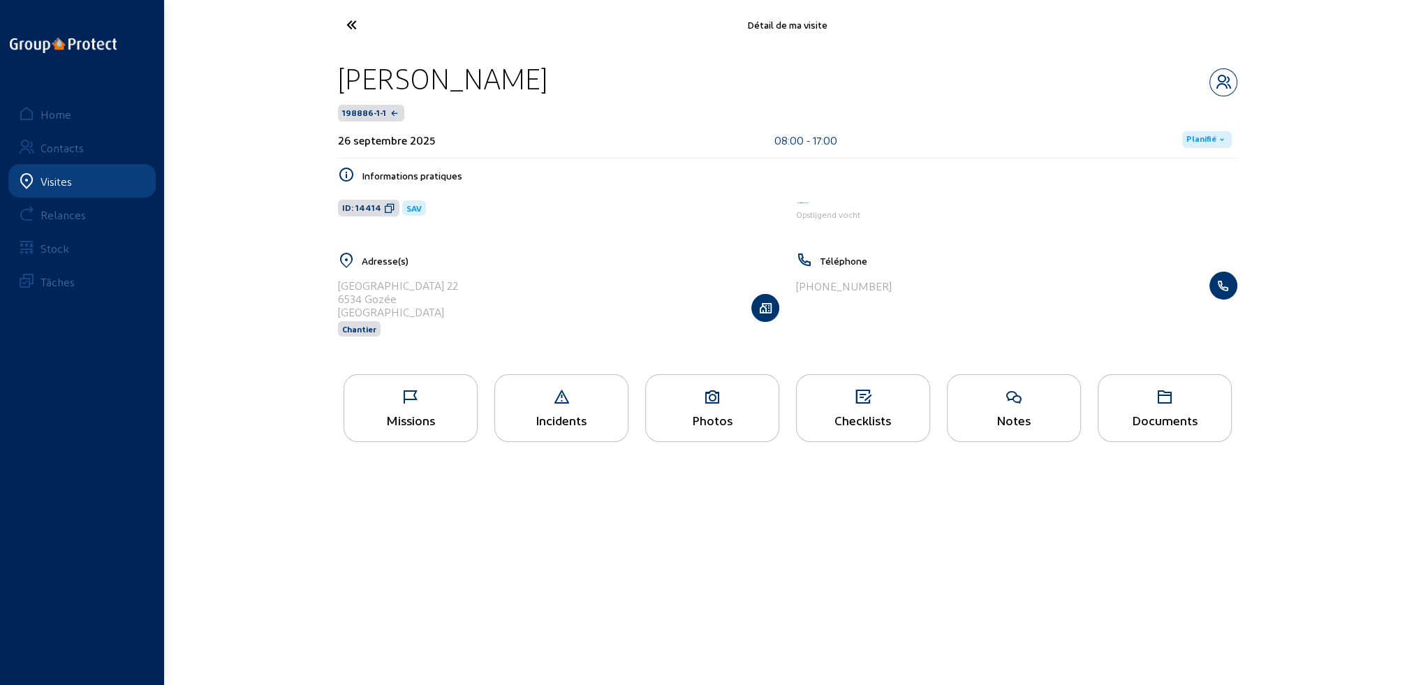
click at [356, 22] on icon at bounding box center [403, 25] width 128 height 24
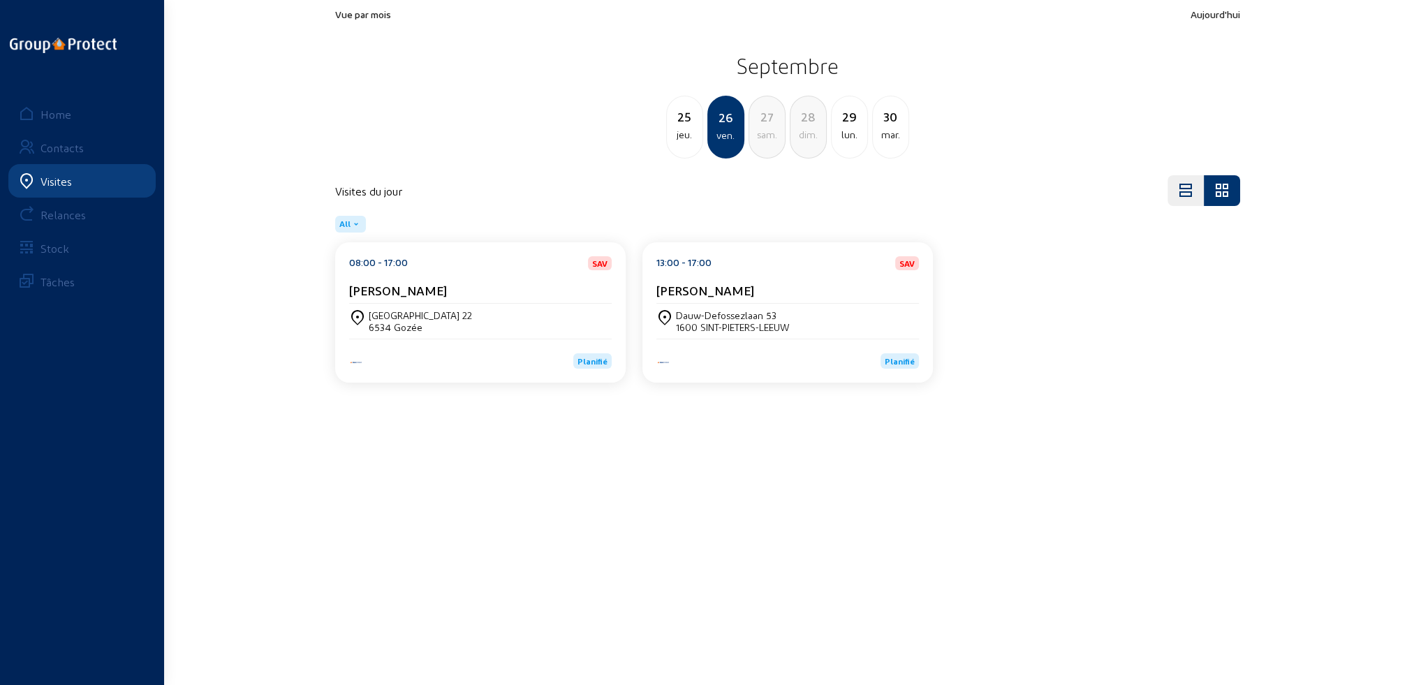
click at [733, 304] on div "Dauw-Defossezlaan 53 1600 SINT-[PERSON_NAME]" at bounding box center [787, 321] width 263 height 35
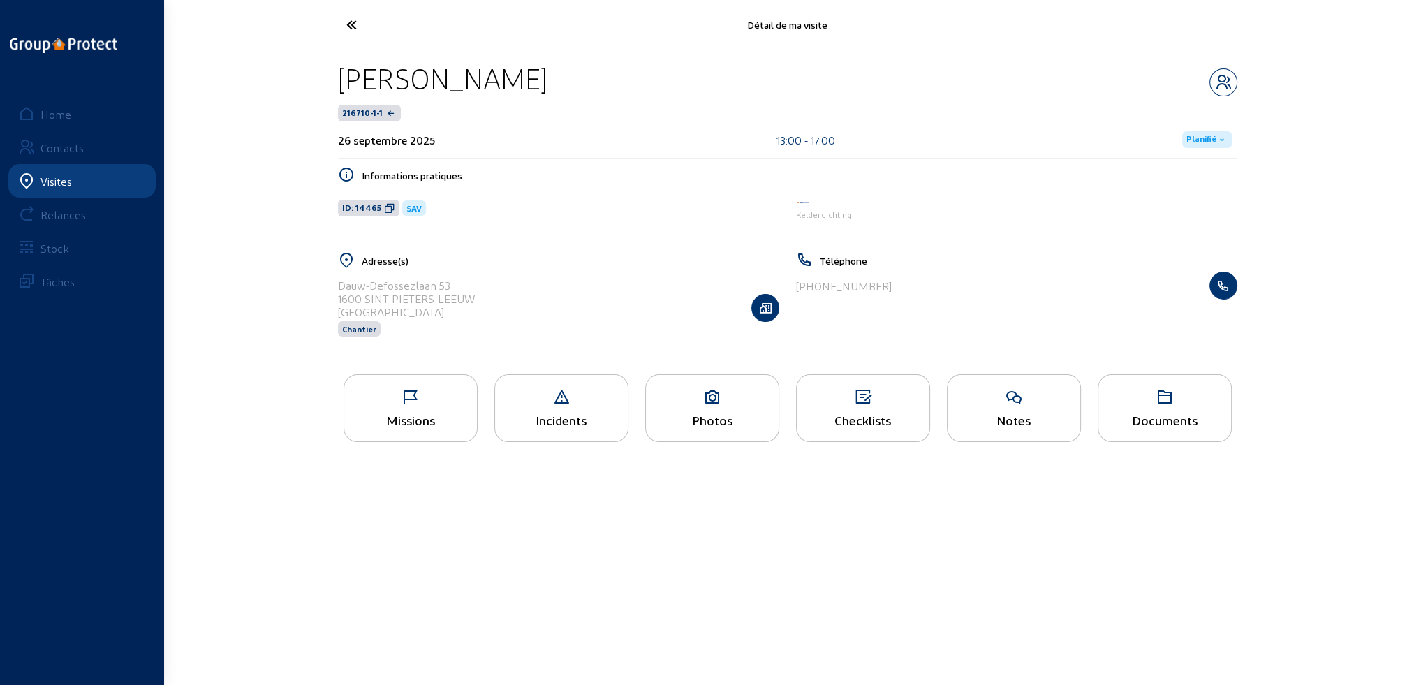
click at [418, 411] on div "Missions" at bounding box center [411, 408] width 134 height 68
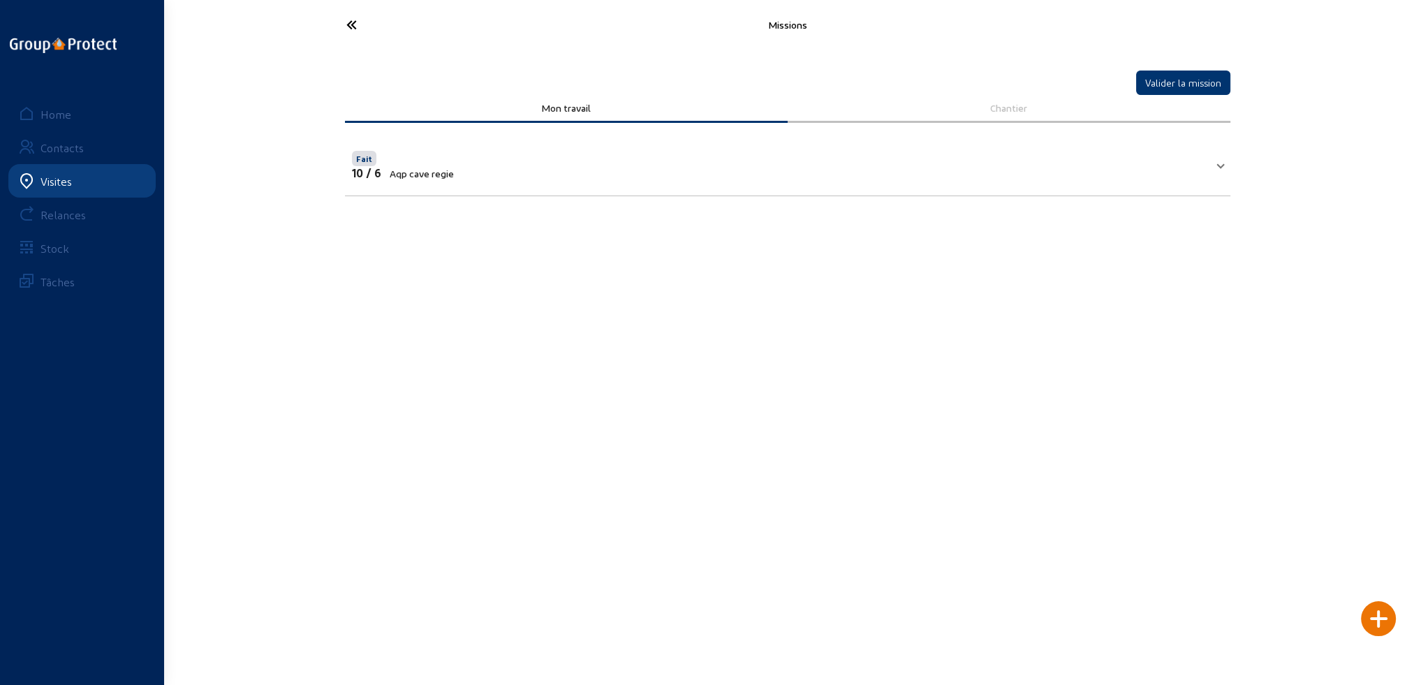
click at [352, 24] on icon at bounding box center [403, 25] width 128 height 24
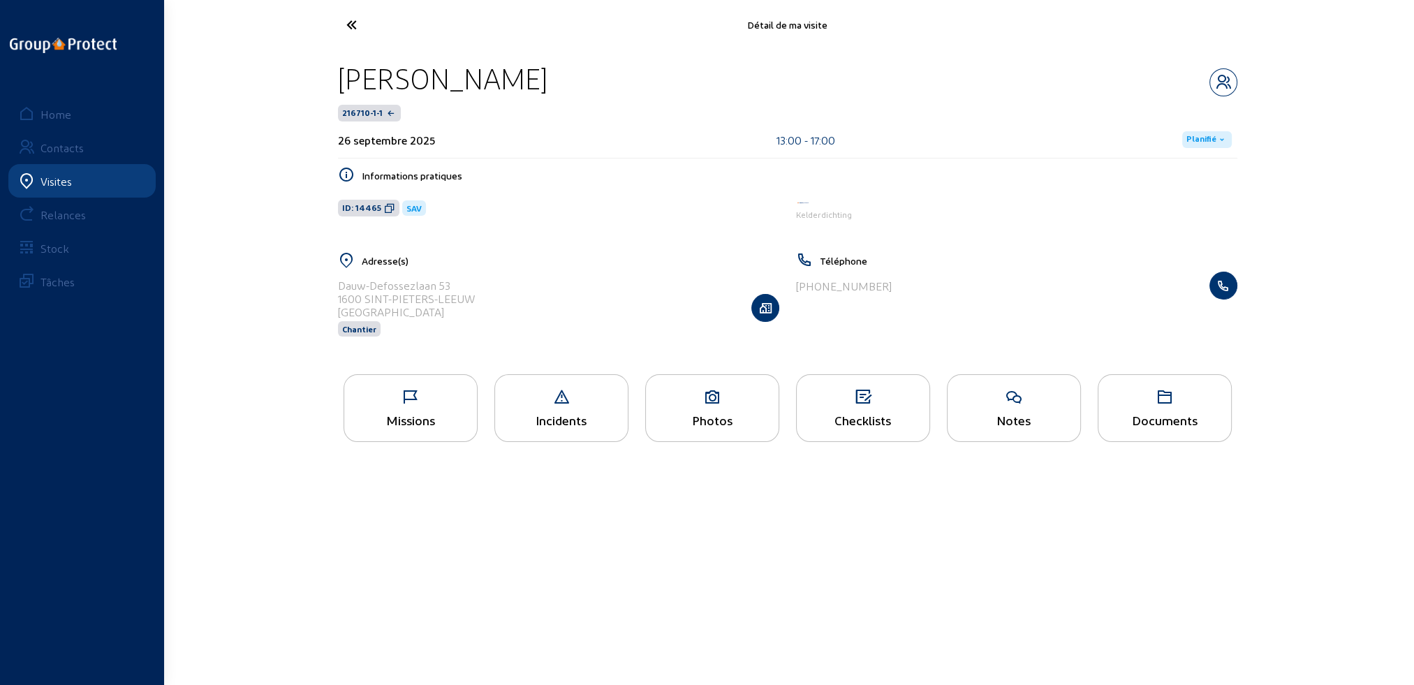
click at [352, 24] on icon at bounding box center [403, 25] width 128 height 24
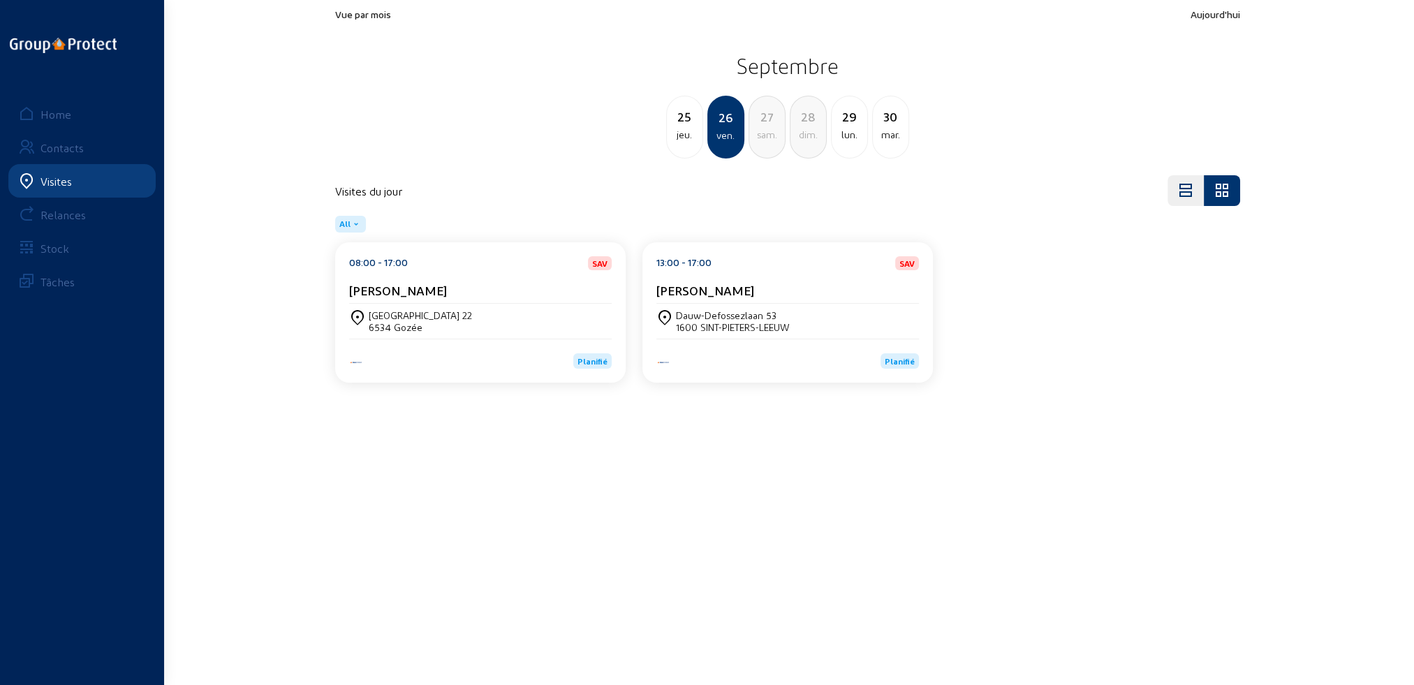
click at [789, 313] on div "Dauw-Defossezlaan 53" at bounding box center [733, 315] width 114 height 12
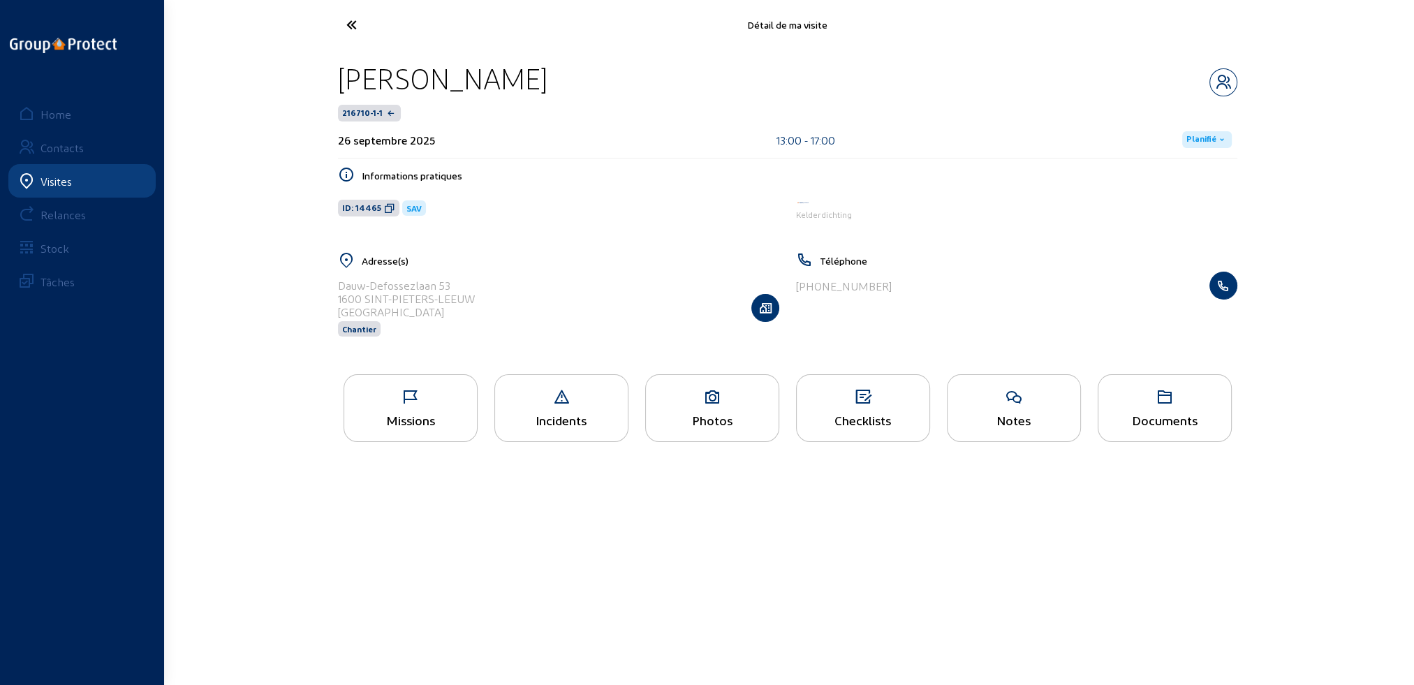
click at [1013, 408] on div "Notes" at bounding box center [1014, 408] width 134 height 68
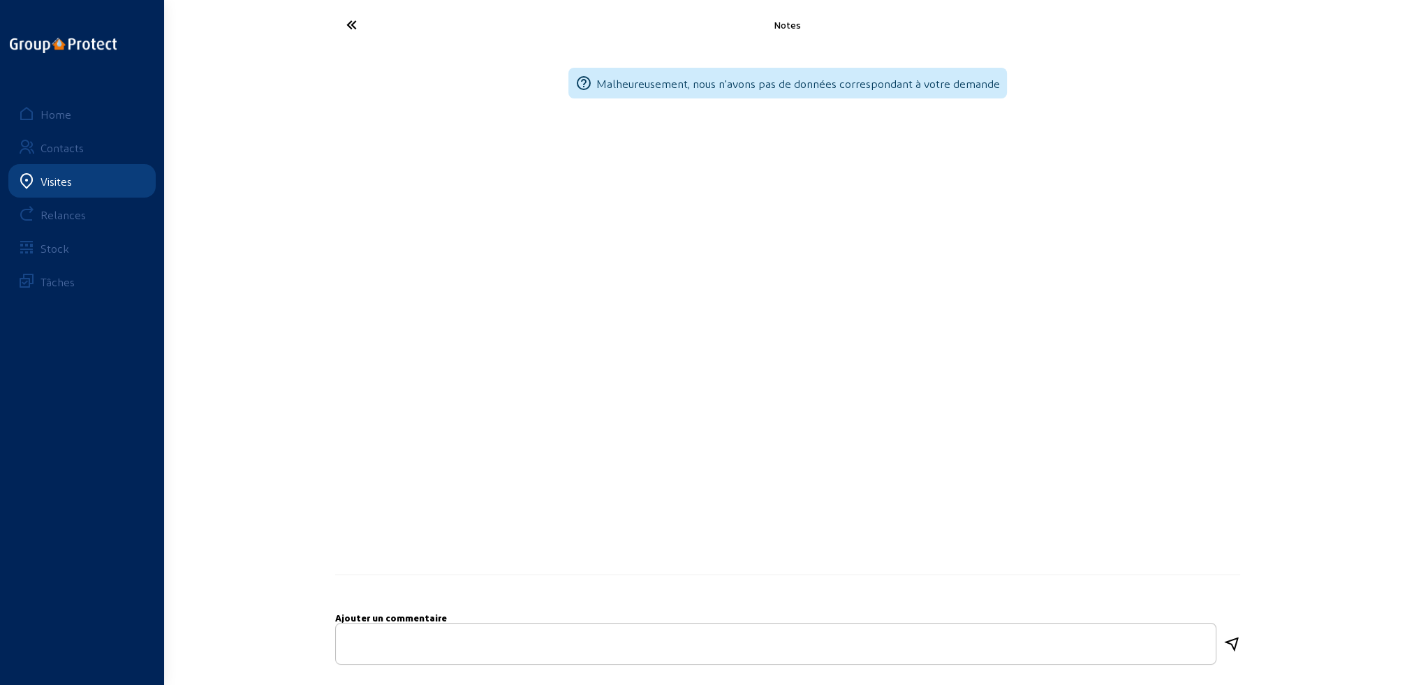
click at [351, 24] on icon at bounding box center [403, 25] width 128 height 24
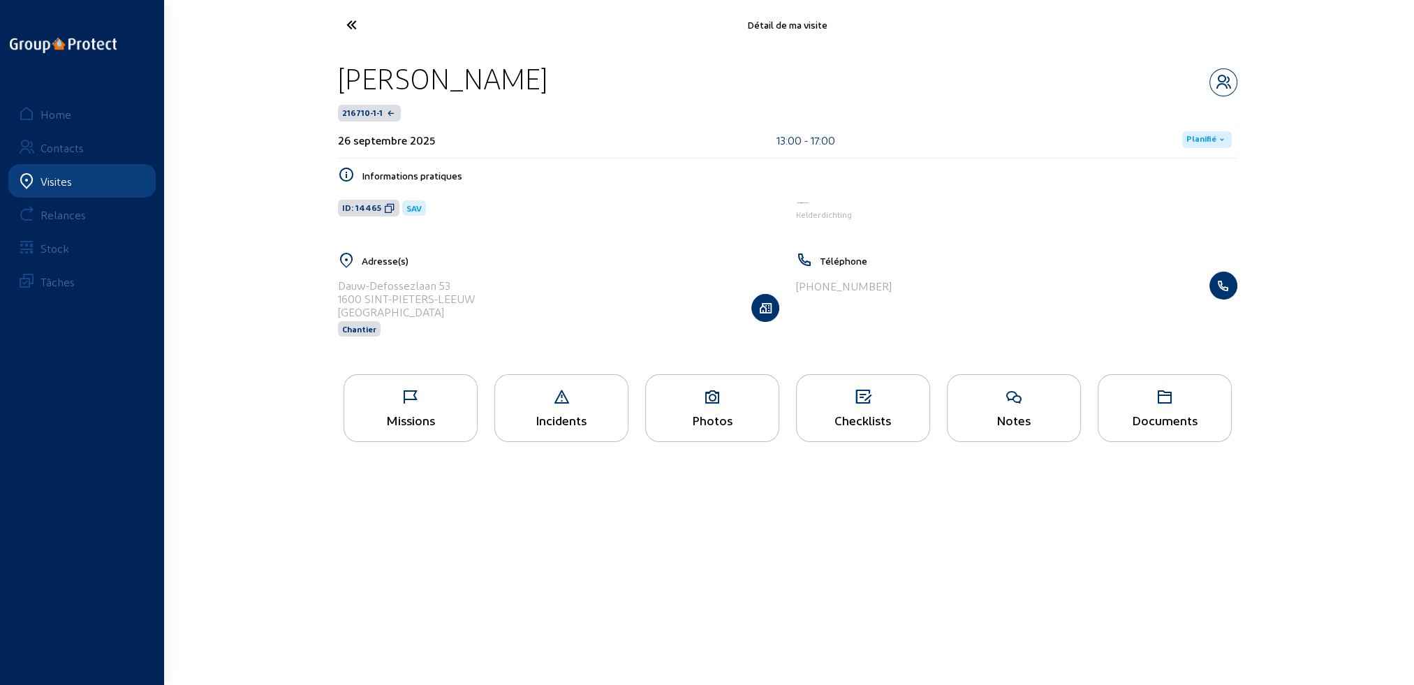
click at [351, 24] on icon at bounding box center [403, 25] width 128 height 24
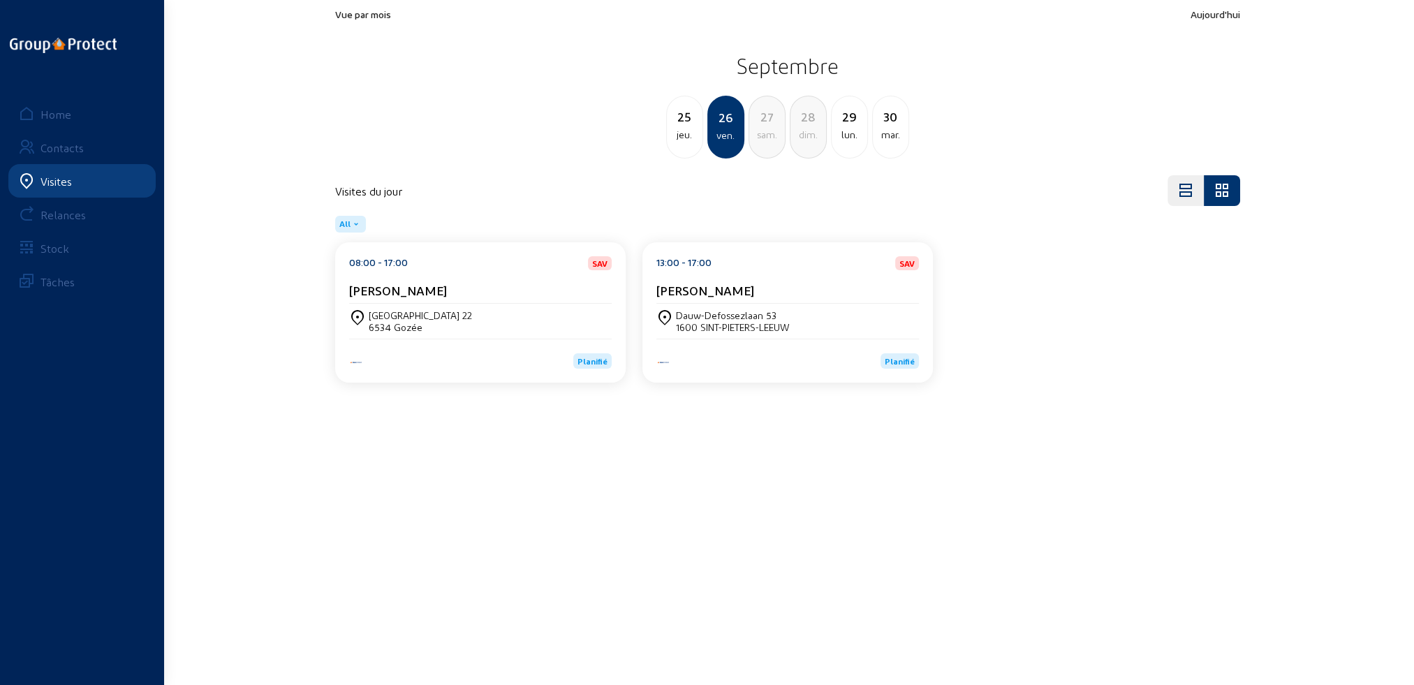
click at [480, 332] on div "[STREET_ADDRESS]" at bounding box center [480, 321] width 263 height 24
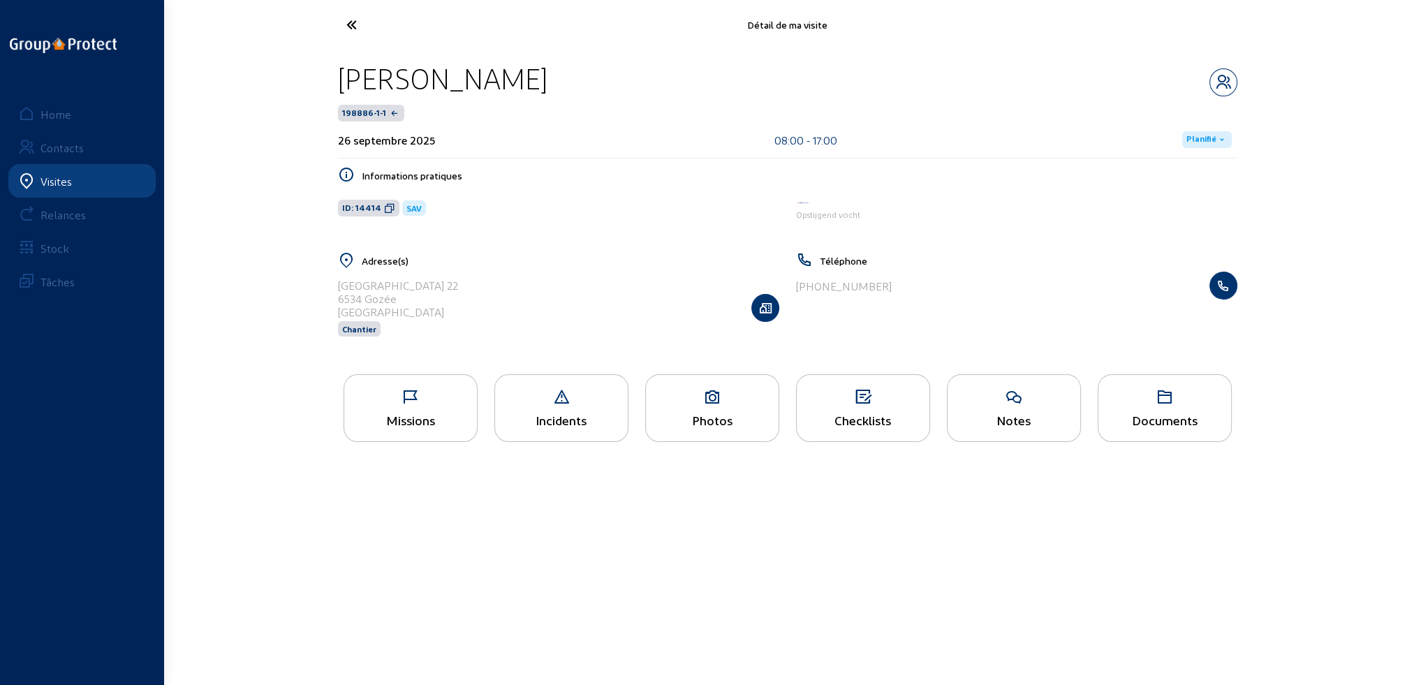
click at [447, 407] on div "Missions" at bounding box center [411, 408] width 134 height 68
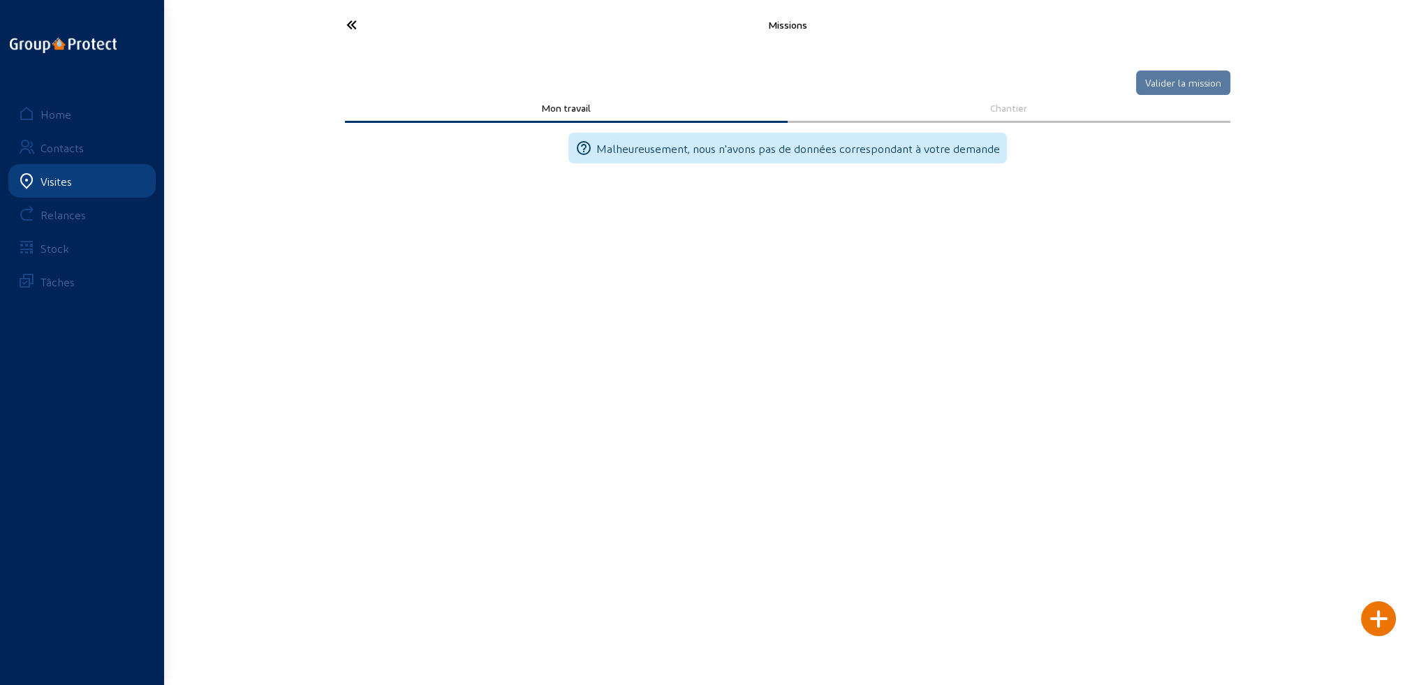
click at [348, 25] on icon at bounding box center [403, 25] width 128 height 24
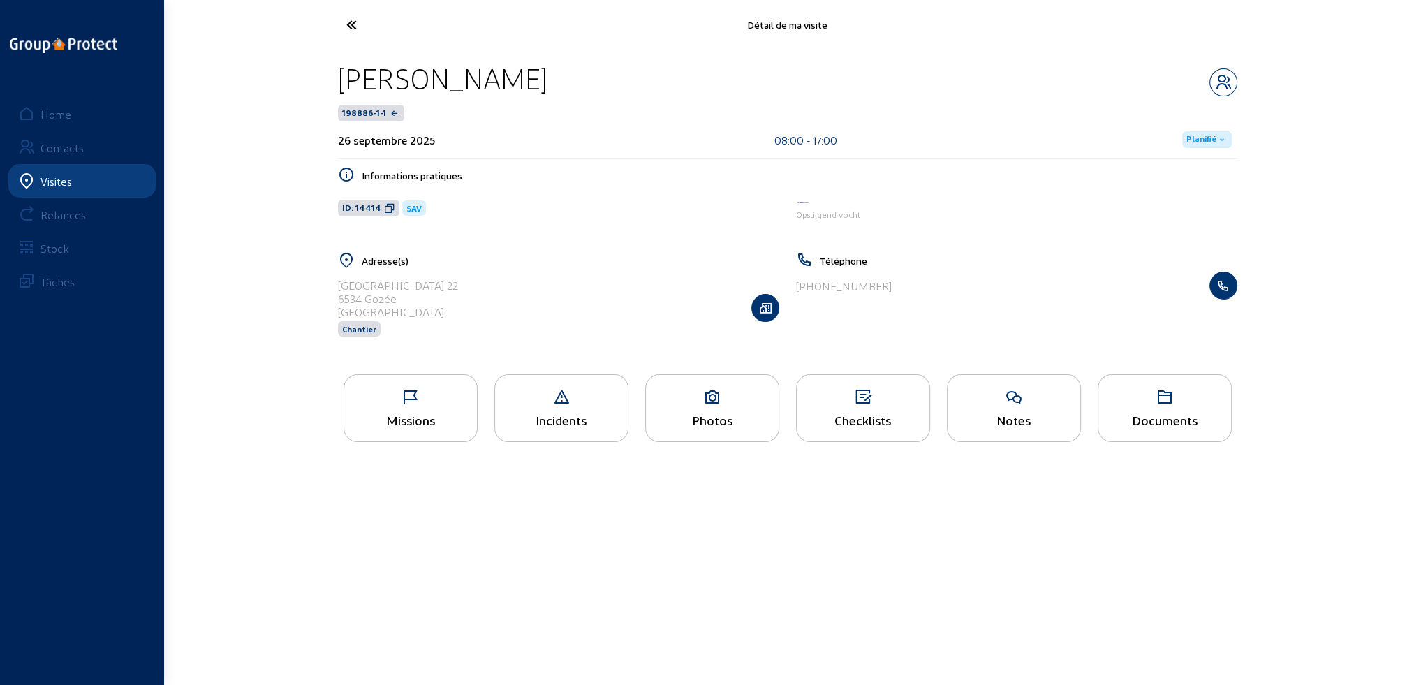
click at [712, 405] on icon at bounding box center [712, 397] width 133 height 17
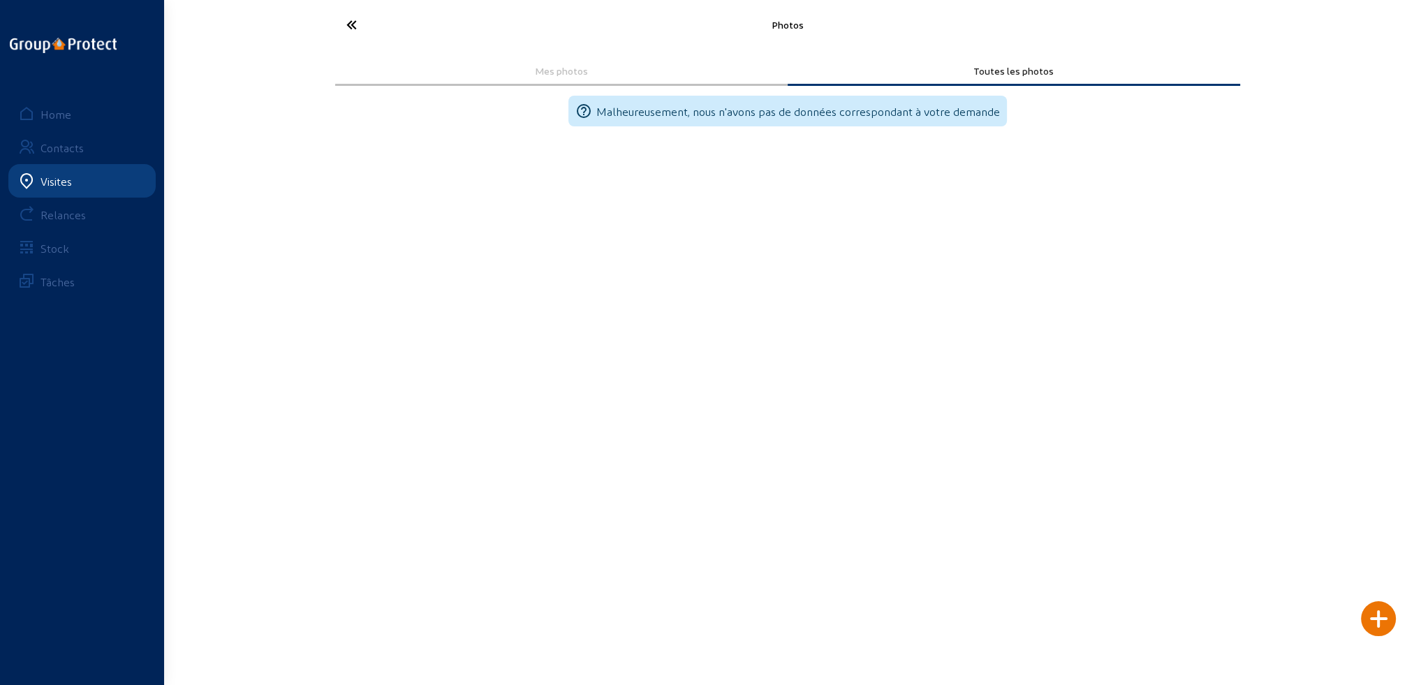
click at [355, 20] on icon at bounding box center [403, 25] width 128 height 24
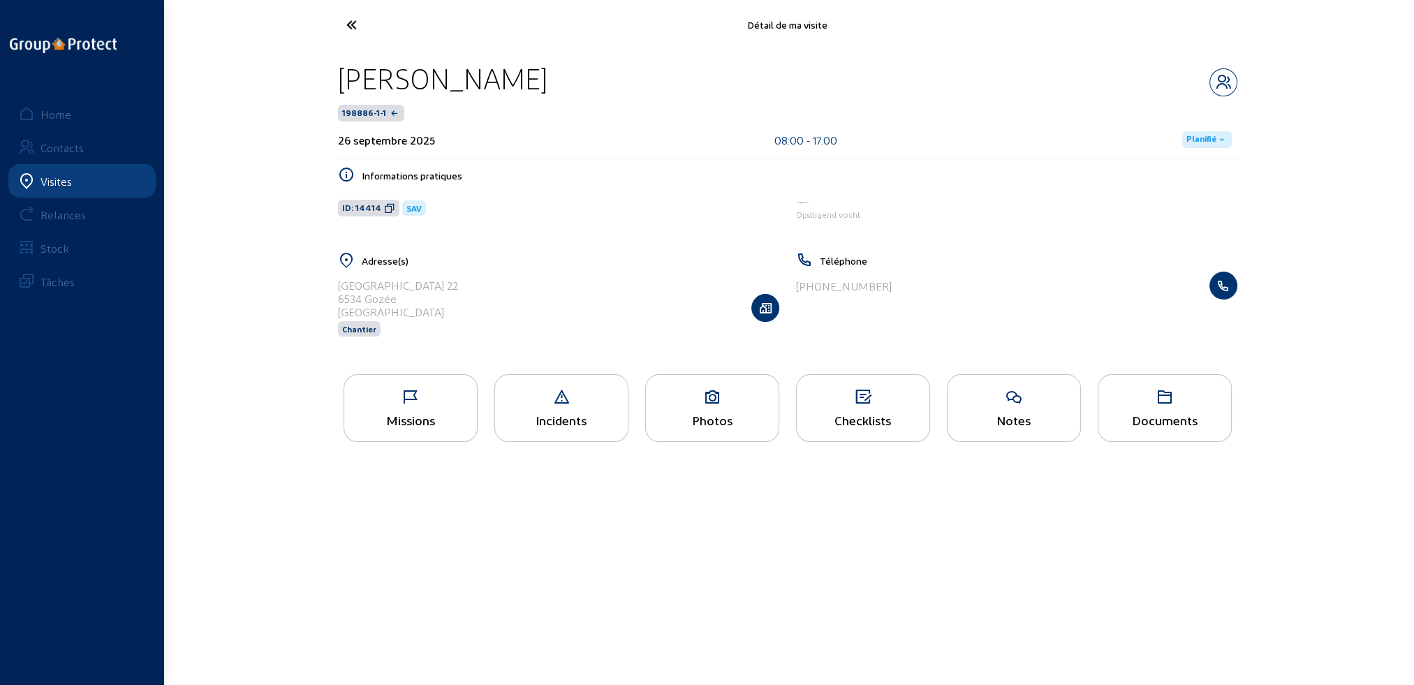
click at [1050, 412] on div "Notes" at bounding box center [1014, 408] width 134 height 68
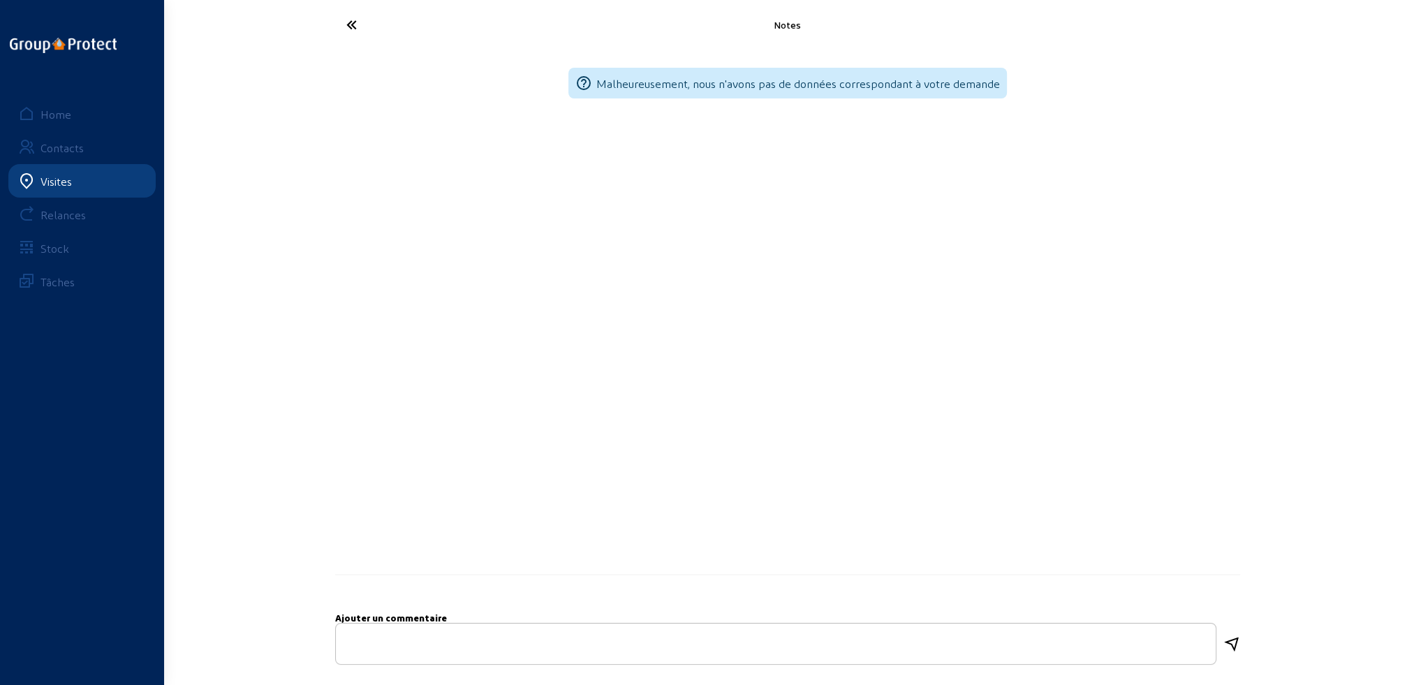
click at [355, 26] on icon at bounding box center [403, 25] width 128 height 24
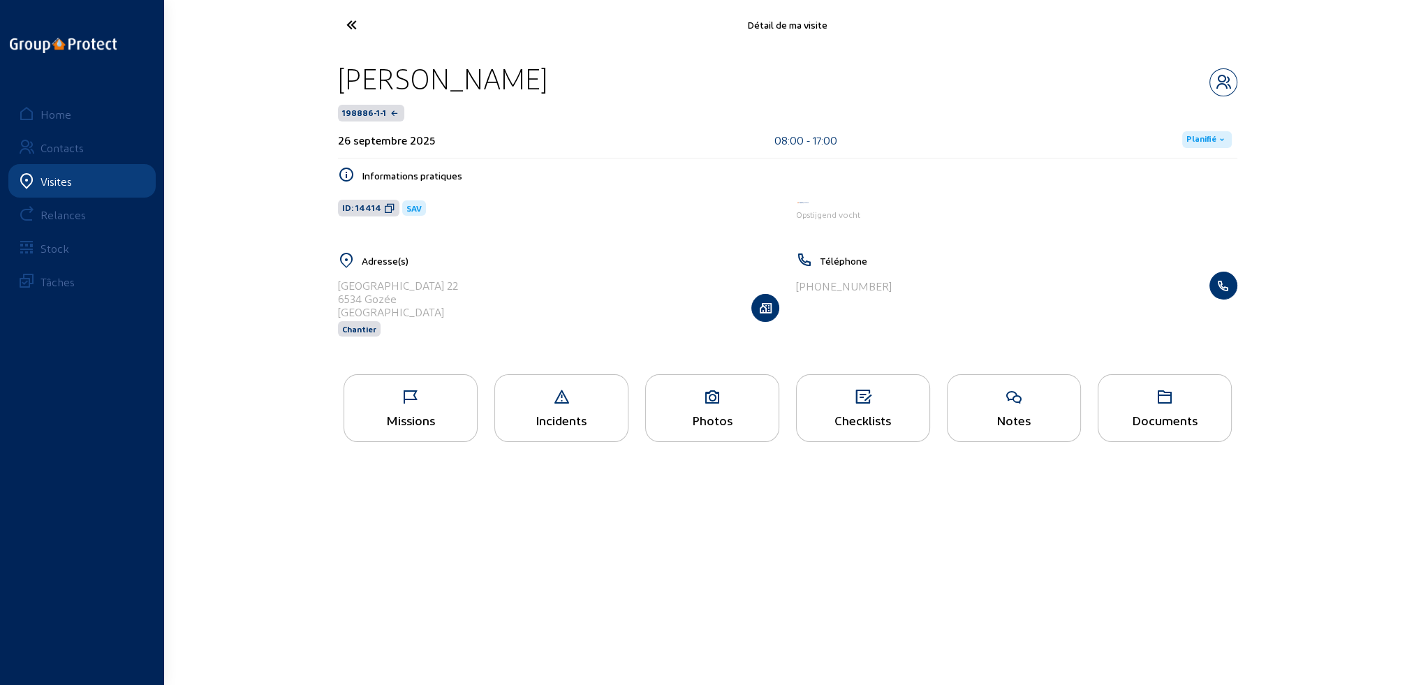
click at [346, 24] on icon at bounding box center [403, 25] width 128 height 24
